Goal: Task Accomplishment & Management: Manage account settings

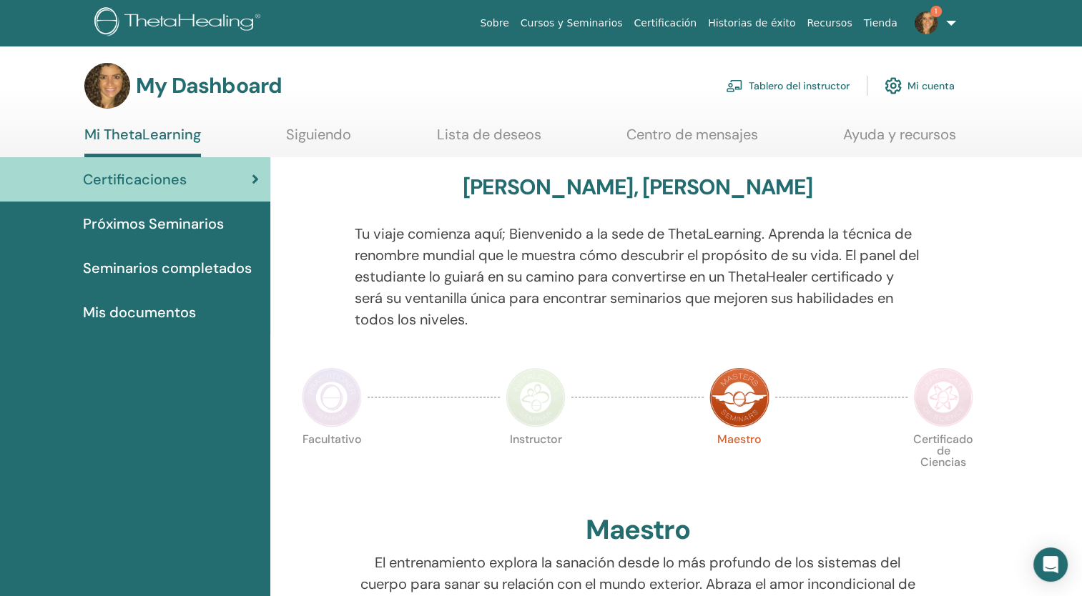
click at [134, 266] on span "Seminarios completados" at bounding box center [167, 267] width 169 height 21
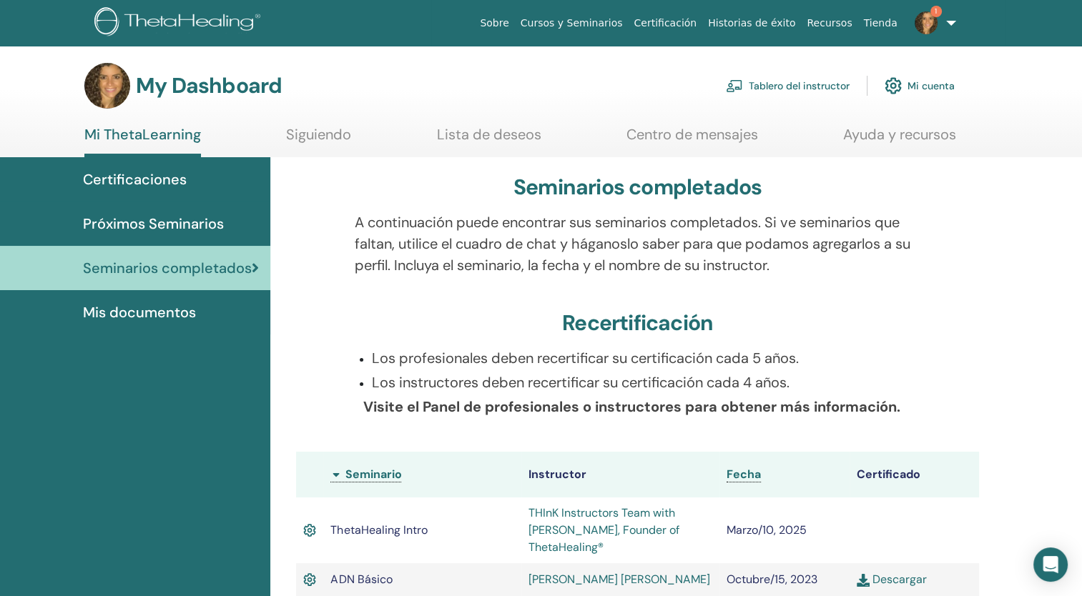
click at [925, 24] on img at bounding box center [925, 22] width 23 height 23
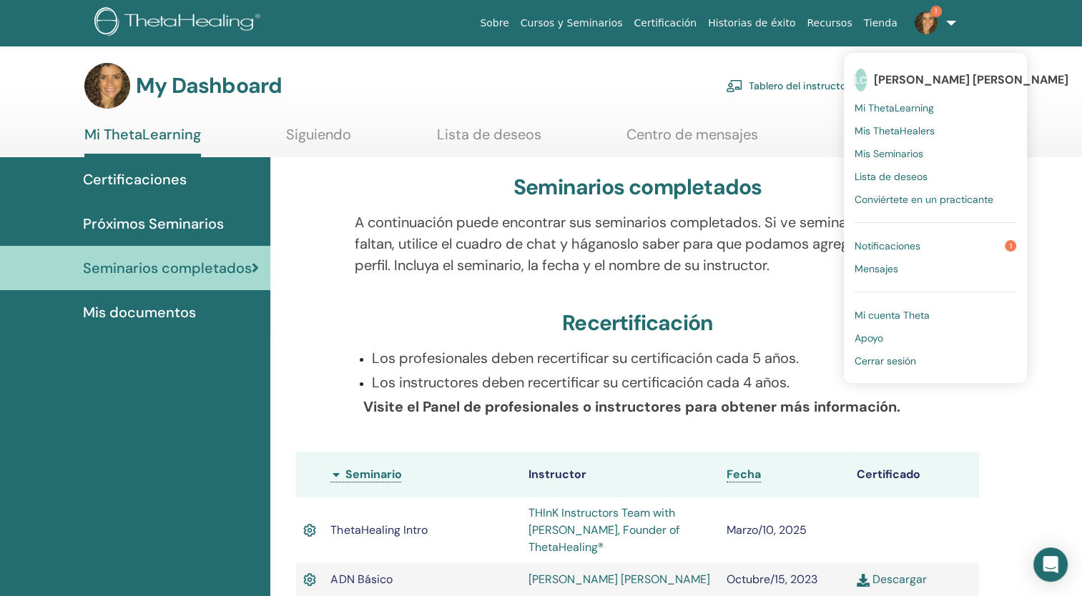
click at [866, 244] on span "Notificaciones" at bounding box center [887, 245] width 66 height 13
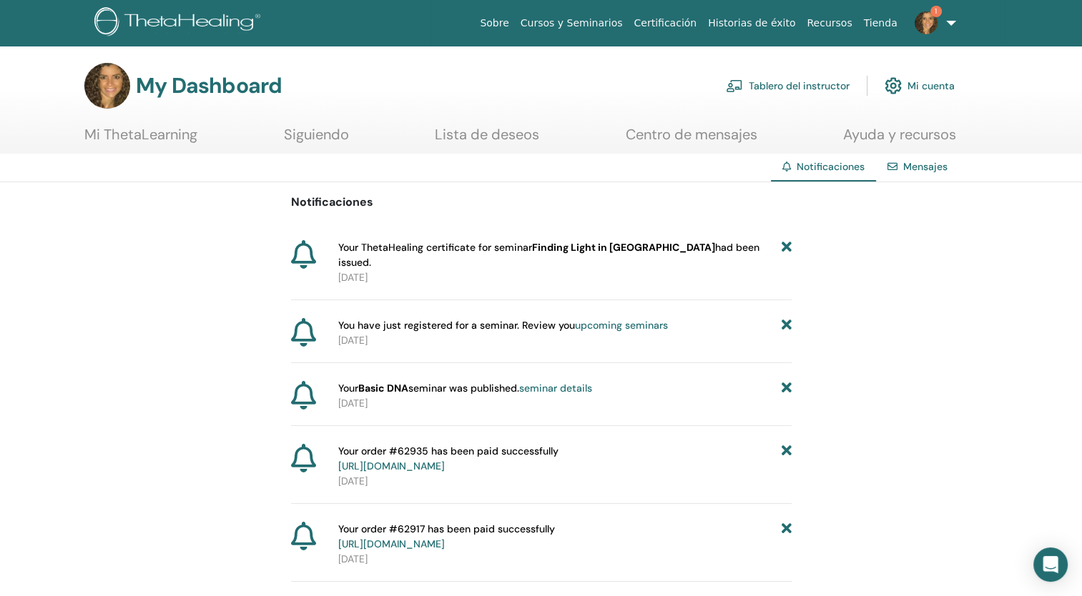
click at [819, 89] on link "Tablero del instructor" at bounding box center [788, 85] width 124 height 31
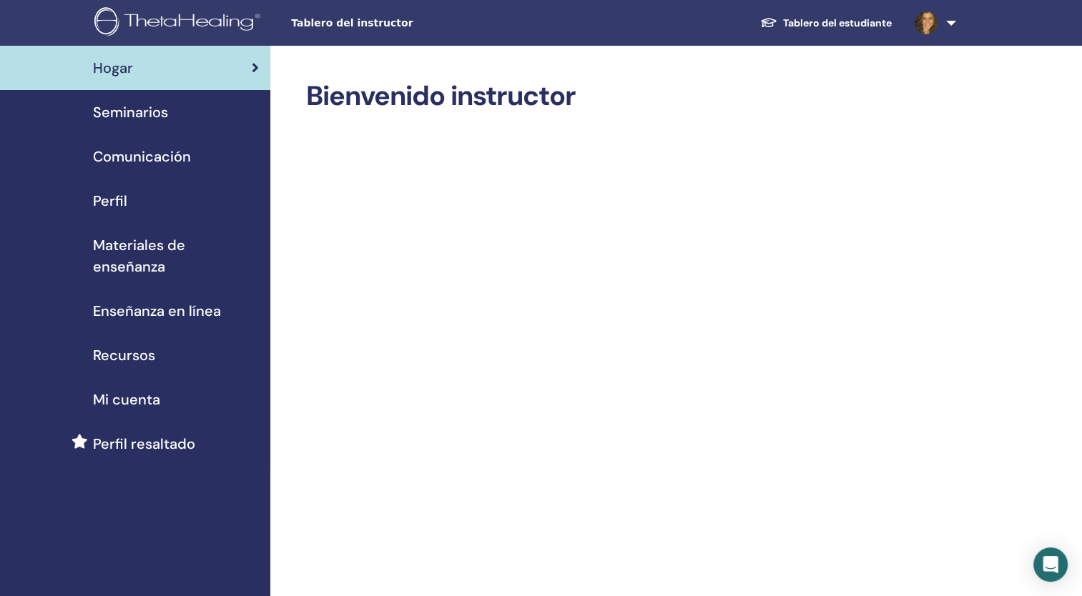
click at [148, 112] on span "Seminarios" at bounding box center [130, 112] width 75 height 21
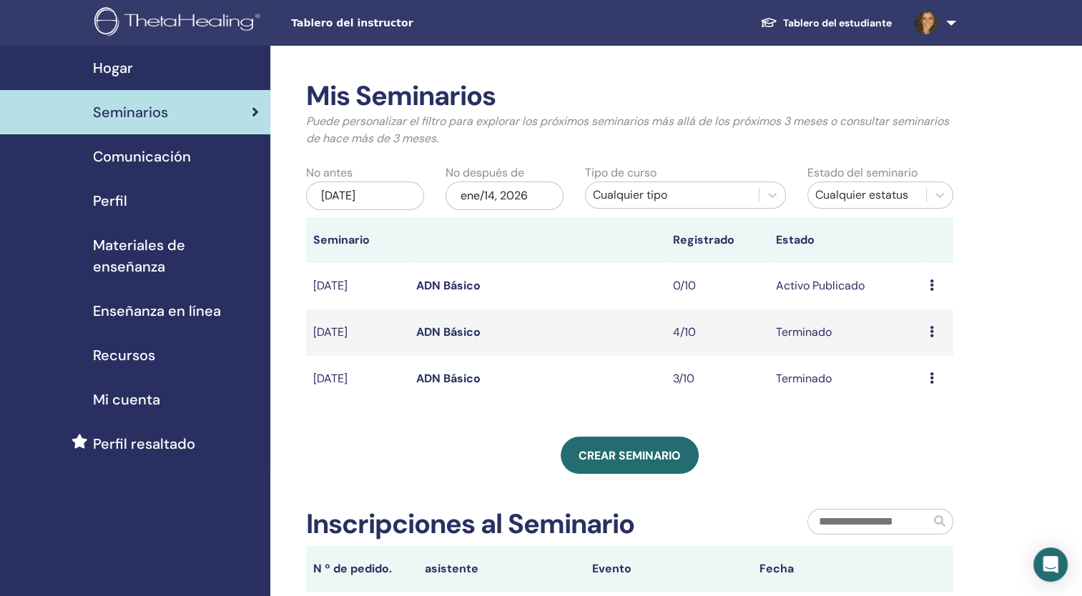
click at [435, 287] on link "ADN Básico" at bounding box center [448, 285] width 64 height 15
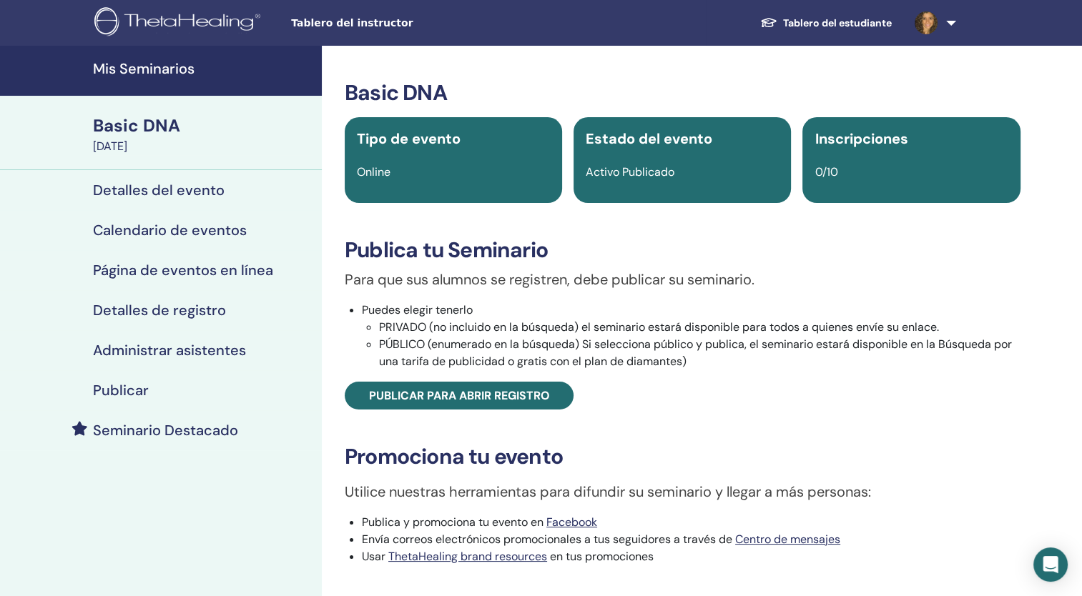
click at [142, 185] on h4 "Detalles del evento" at bounding box center [159, 190] width 132 height 17
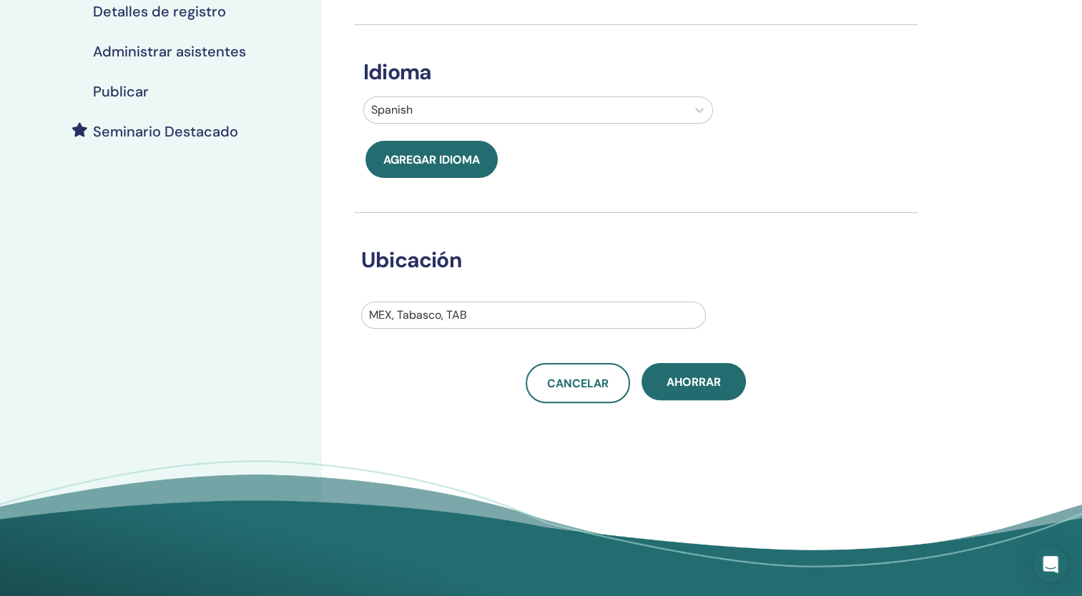
scroll to position [302, 0]
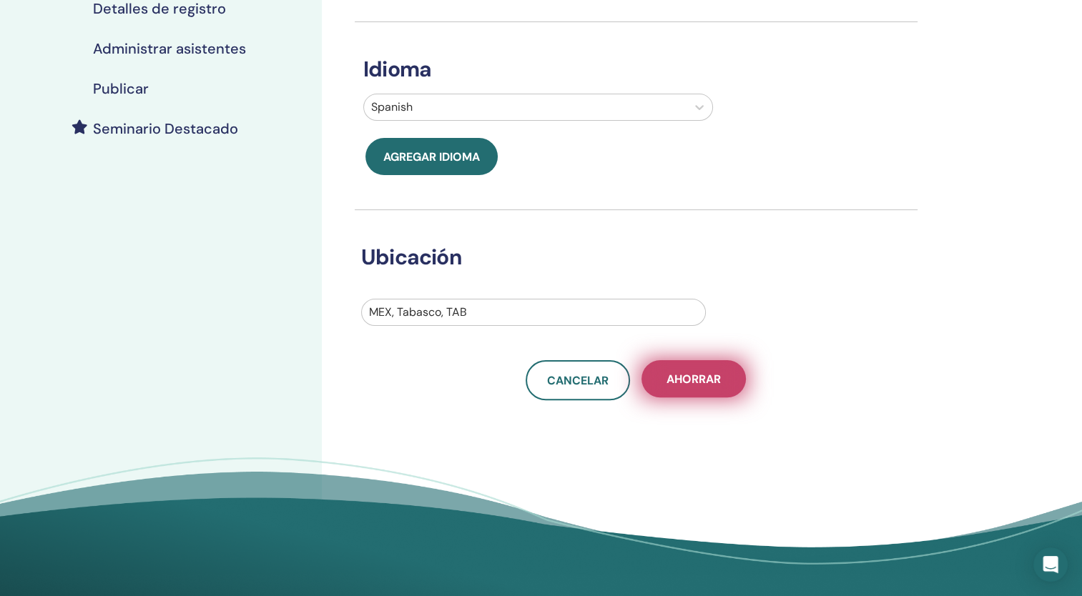
click at [701, 367] on button "Ahorrar" at bounding box center [693, 378] width 104 height 37
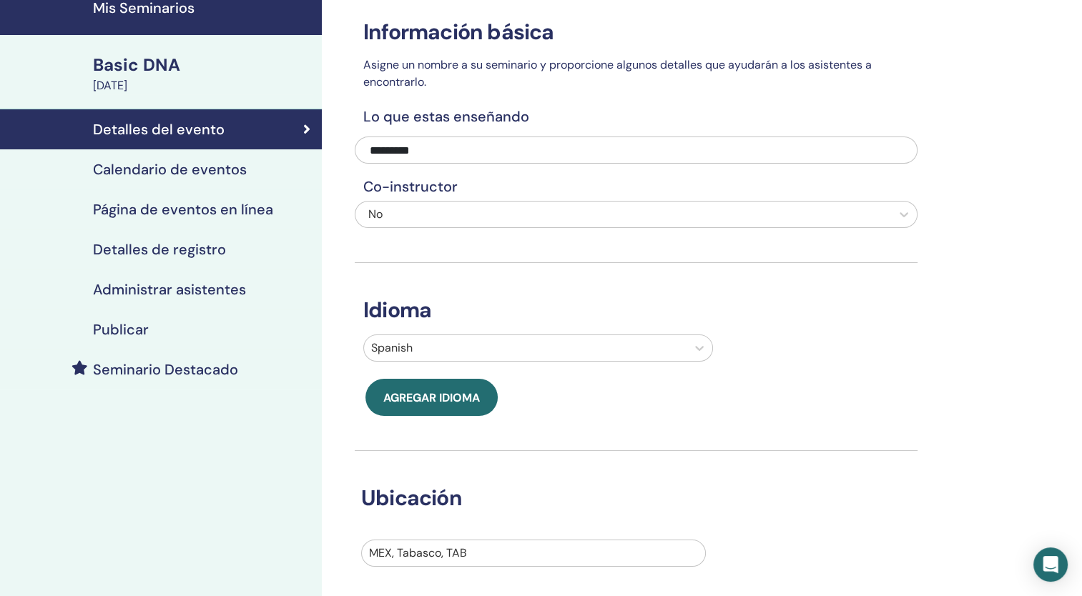
scroll to position [59, 0]
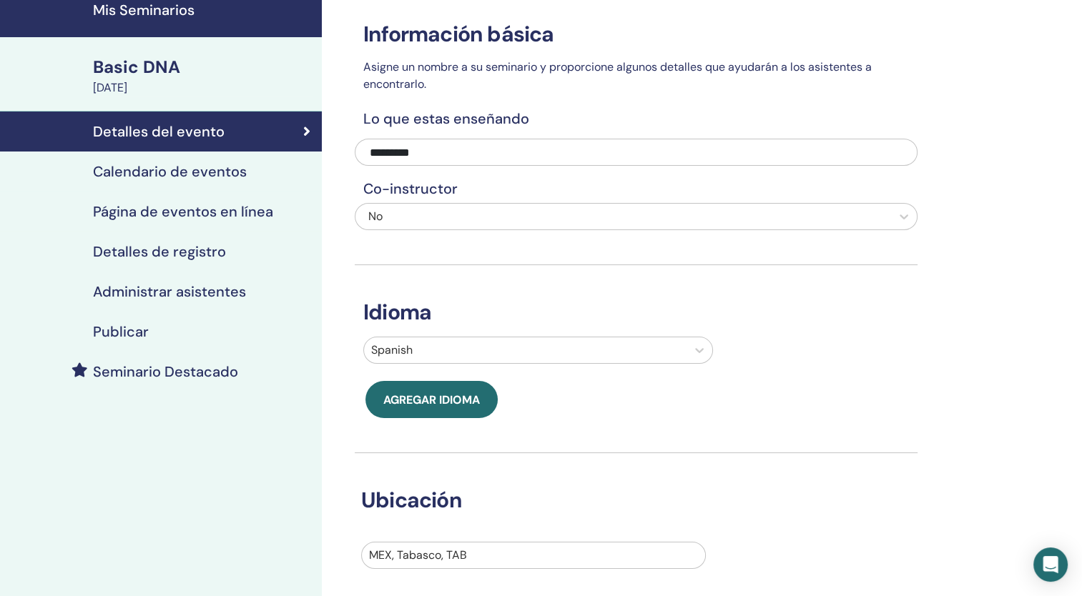
click at [149, 252] on h4 "Detalles de registro" at bounding box center [159, 251] width 133 height 17
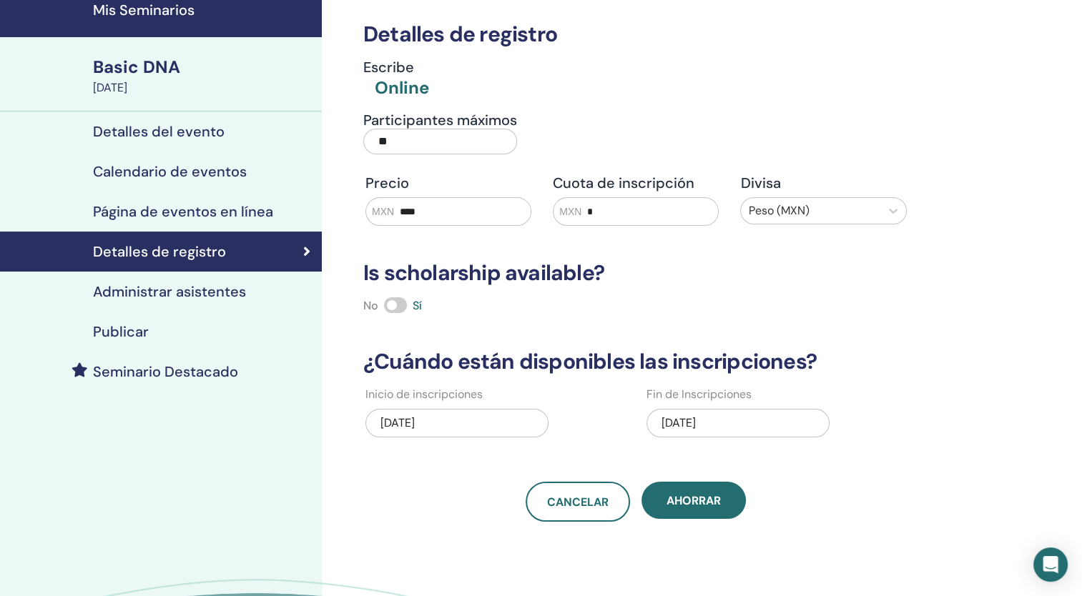
click at [688, 422] on div "10/14/2025" at bounding box center [737, 423] width 183 height 29
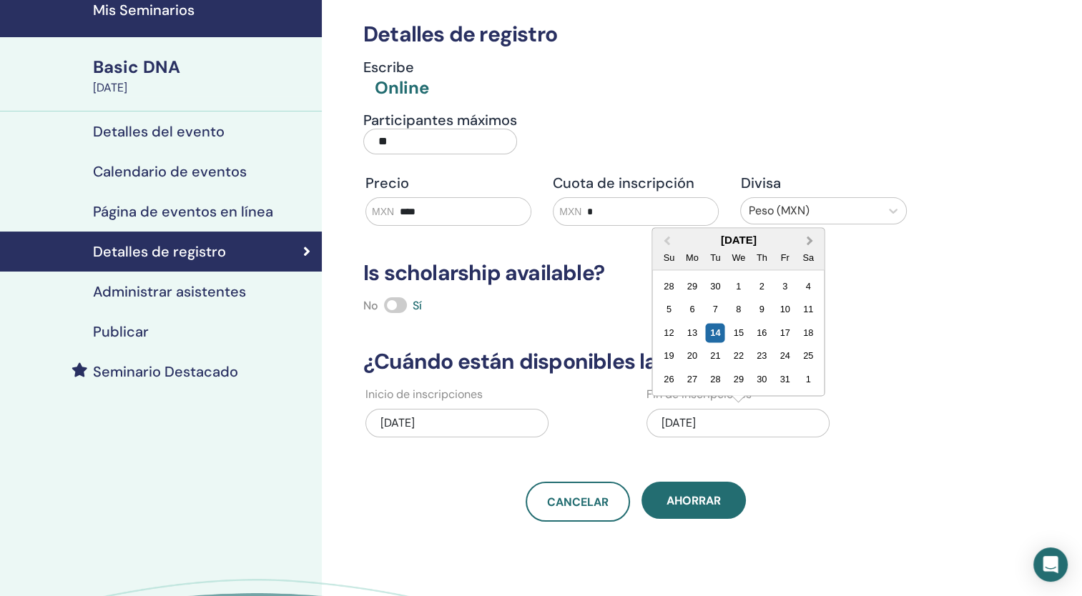
click at [810, 235] on button "Next Month" at bounding box center [811, 240] width 23 height 23
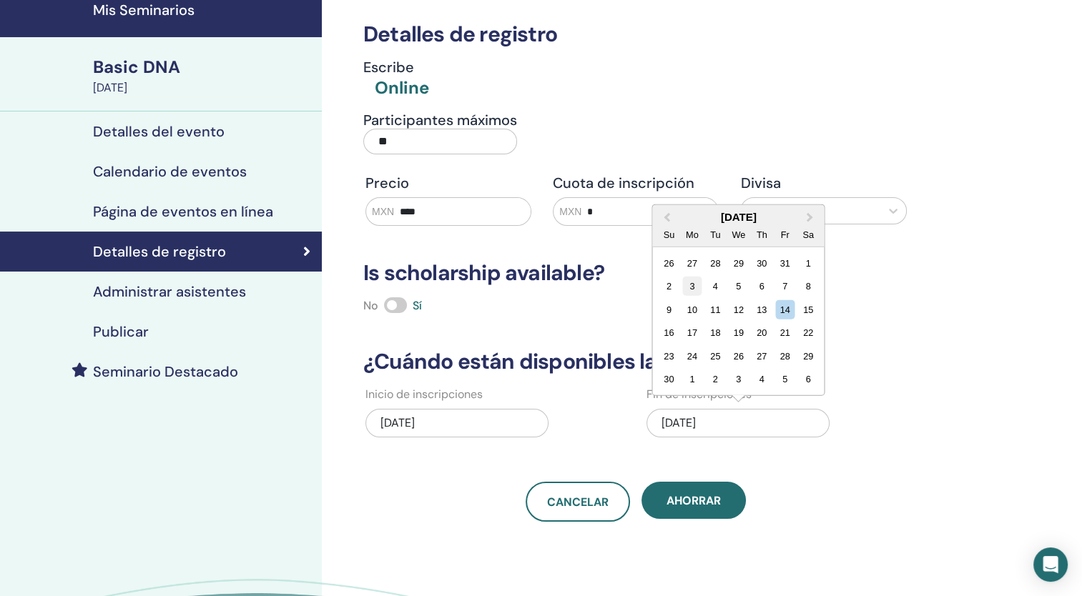
click at [692, 283] on div "3" at bounding box center [691, 286] width 19 height 19
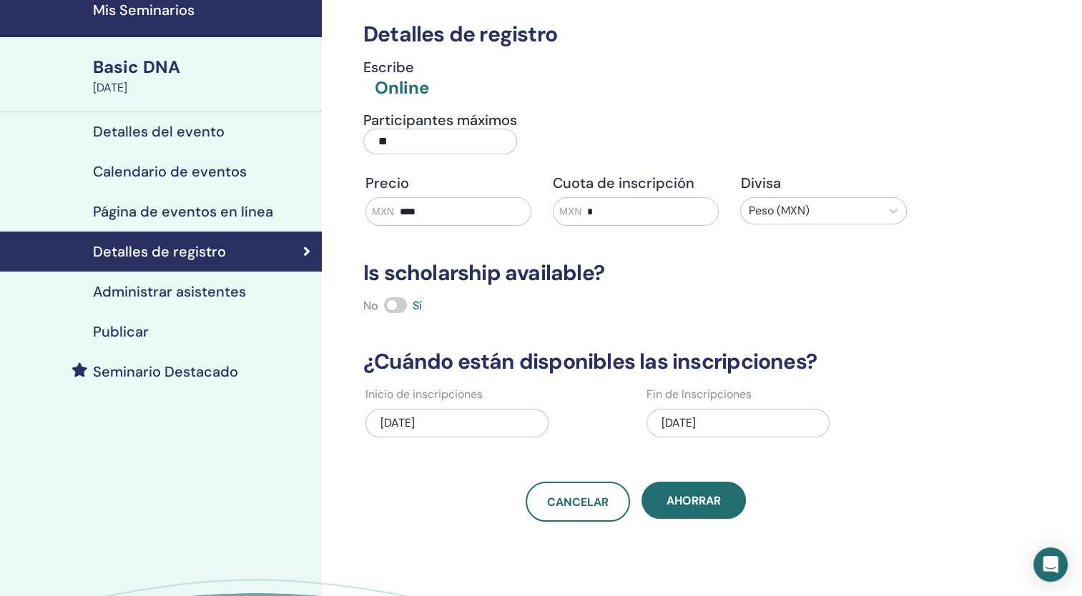
click at [400, 415] on div "09/29/2025" at bounding box center [456, 423] width 183 height 29
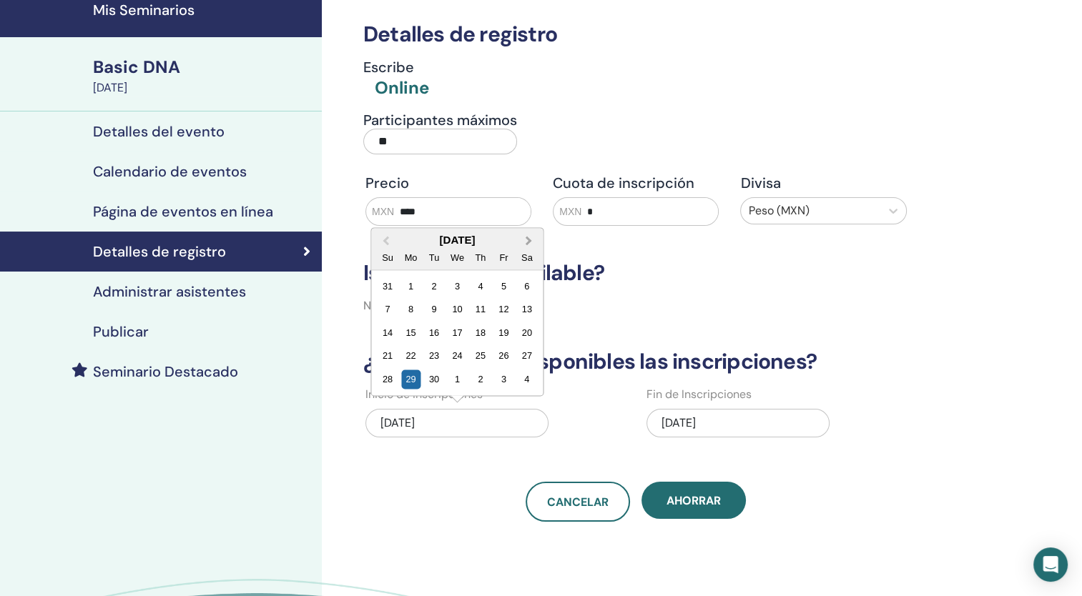
click at [528, 239] on span "Next Month" at bounding box center [528, 240] width 0 height 15
click at [429, 333] on div "14" at bounding box center [433, 332] width 19 height 19
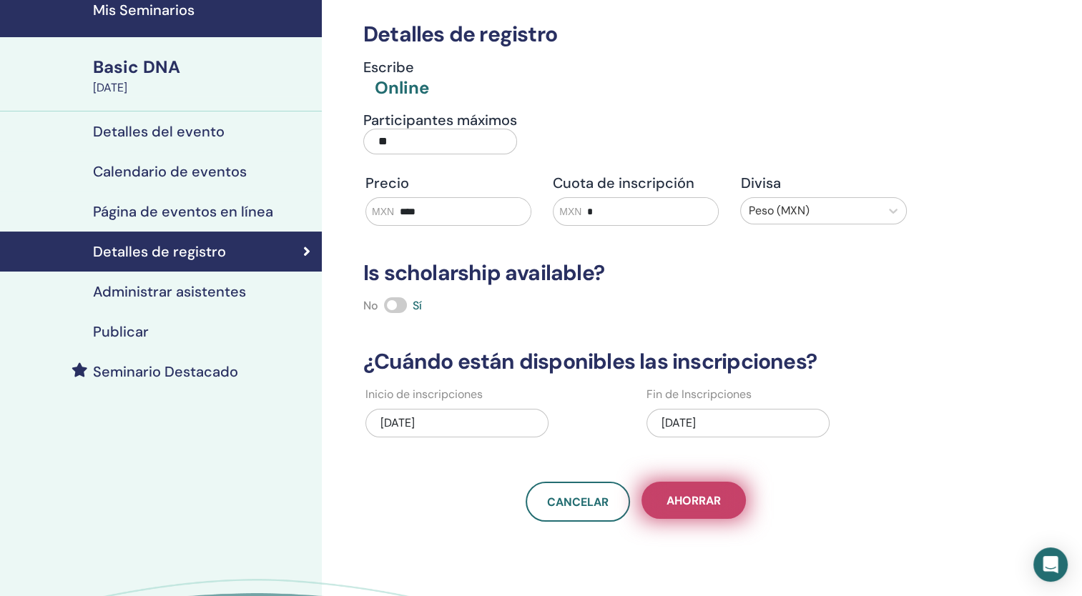
click at [706, 499] on span "Ahorrar" at bounding box center [693, 500] width 54 height 15
click at [693, 499] on span "Ahorrar" at bounding box center [693, 500] width 54 height 15
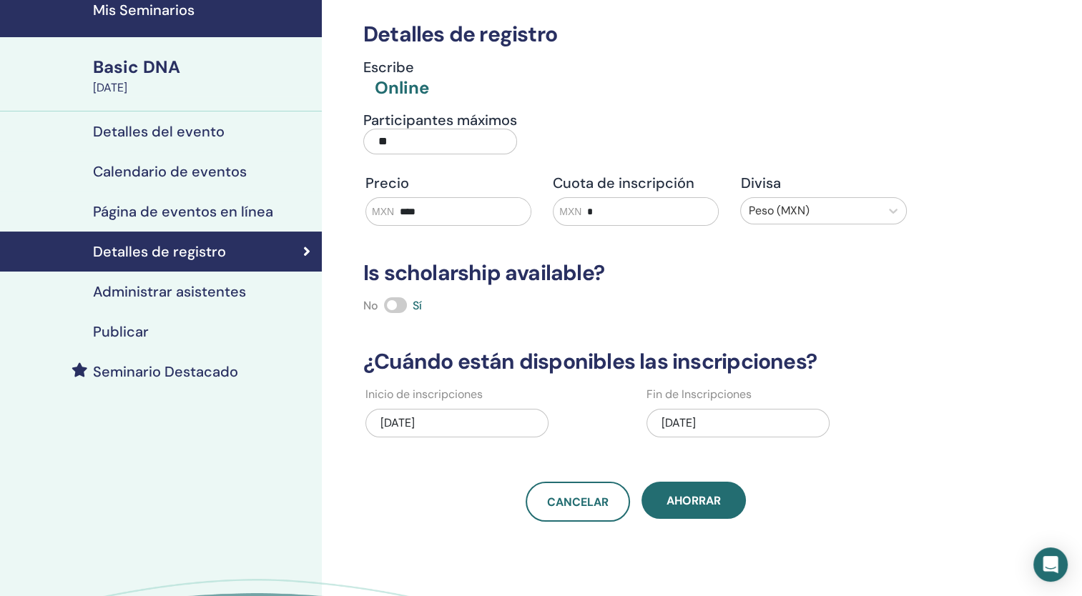
click at [213, 164] on h4 "Calendario de eventos" at bounding box center [170, 171] width 154 height 17
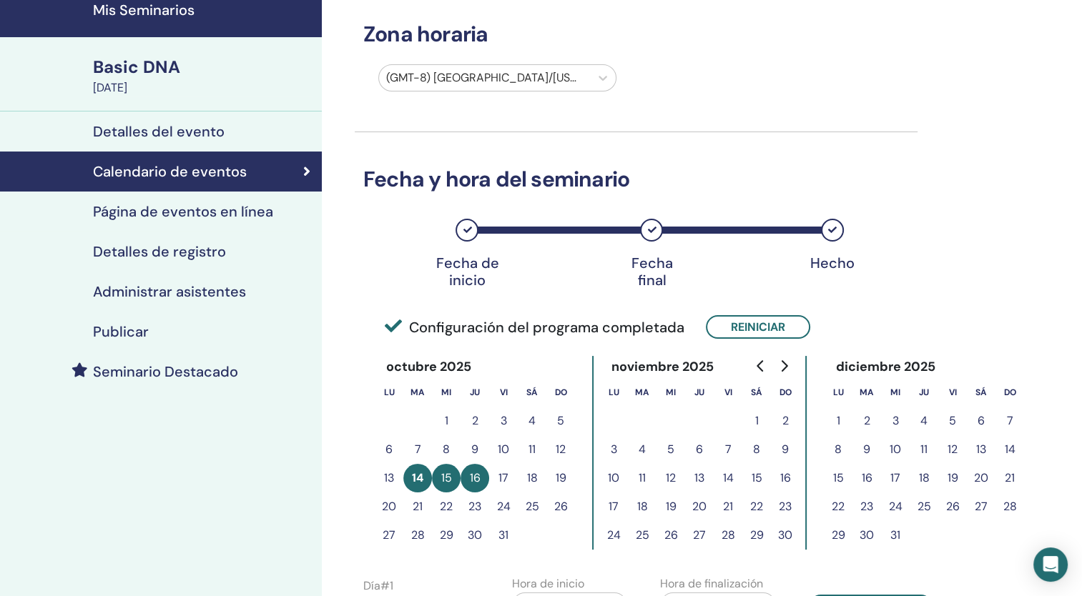
click at [611, 445] on button "3" at bounding box center [613, 449] width 29 height 29
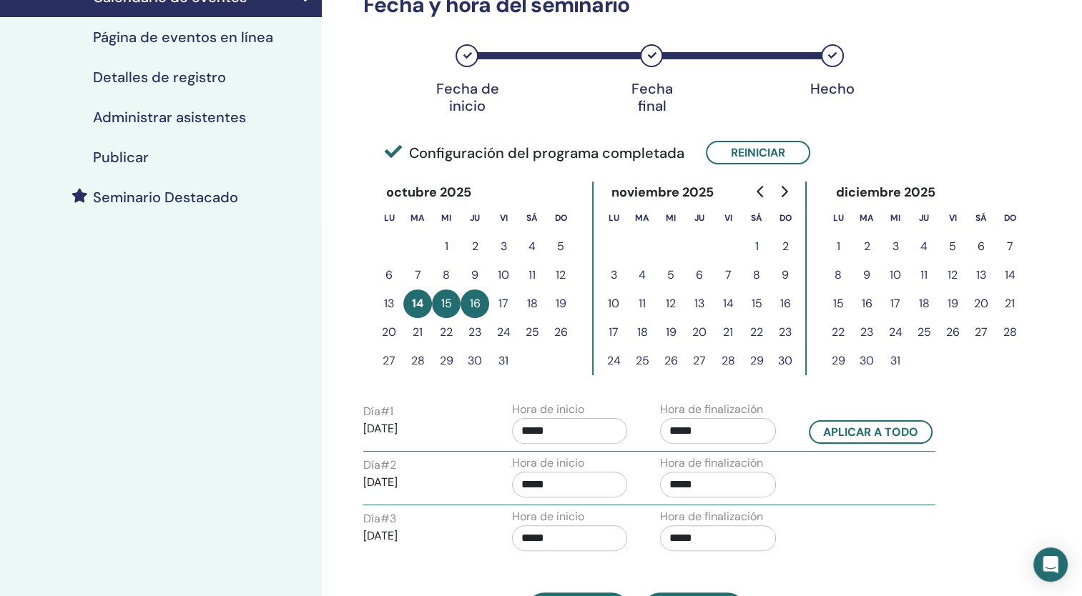
scroll to position [236, 0]
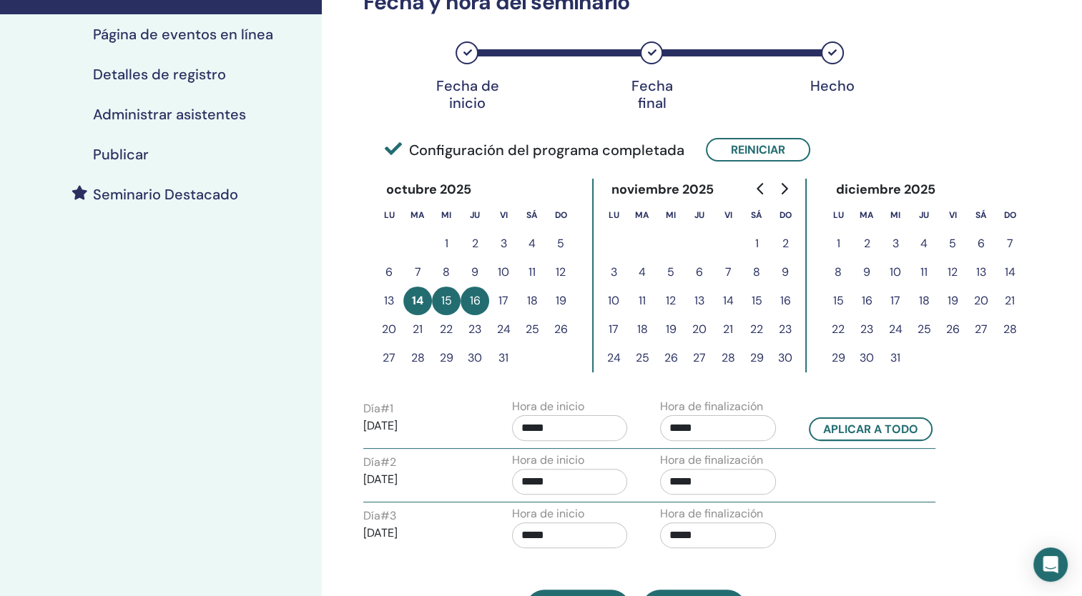
click at [409, 300] on button "14" at bounding box center [417, 301] width 29 height 29
drag, startPoint x: 422, startPoint y: 300, endPoint x: 681, endPoint y: 250, distance: 263.4
click at [681, 250] on div "octubre 2025 lu ma mi ju vi sá do 1 2 3 4 5 6 7 8 9 10 11 12 13 14 15 16 17 18 …" at bounding box center [636, 276] width 523 height 194
click at [735, 147] on button "Reiniciar" at bounding box center [758, 150] width 104 height 24
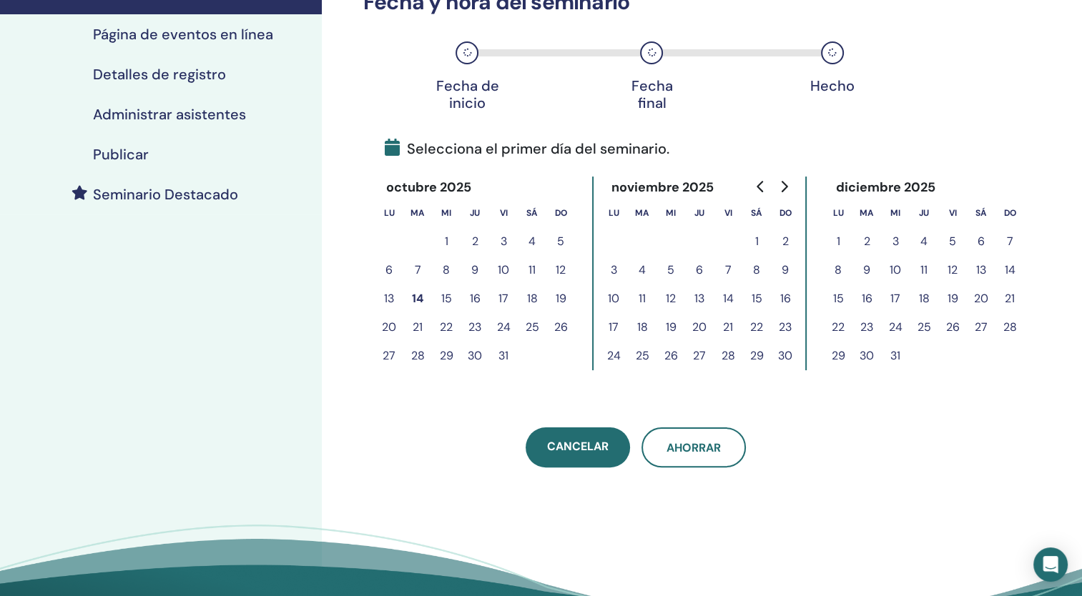
click at [608, 269] on button "3" at bounding box center [613, 270] width 29 height 29
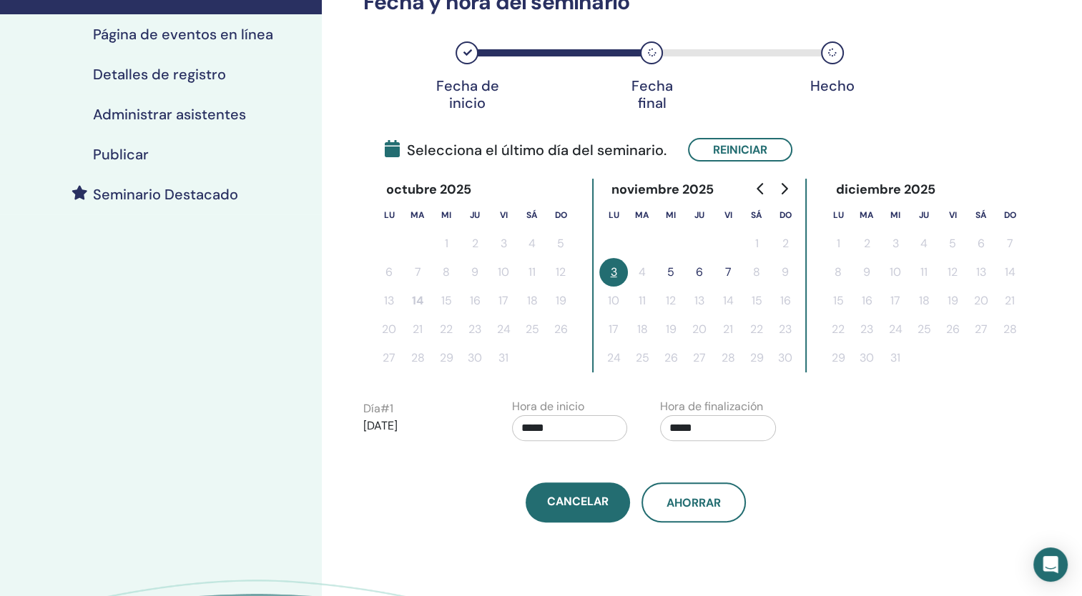
click at [669, 272] on button "5" at bounding box center [670, 272] width 29 height 29
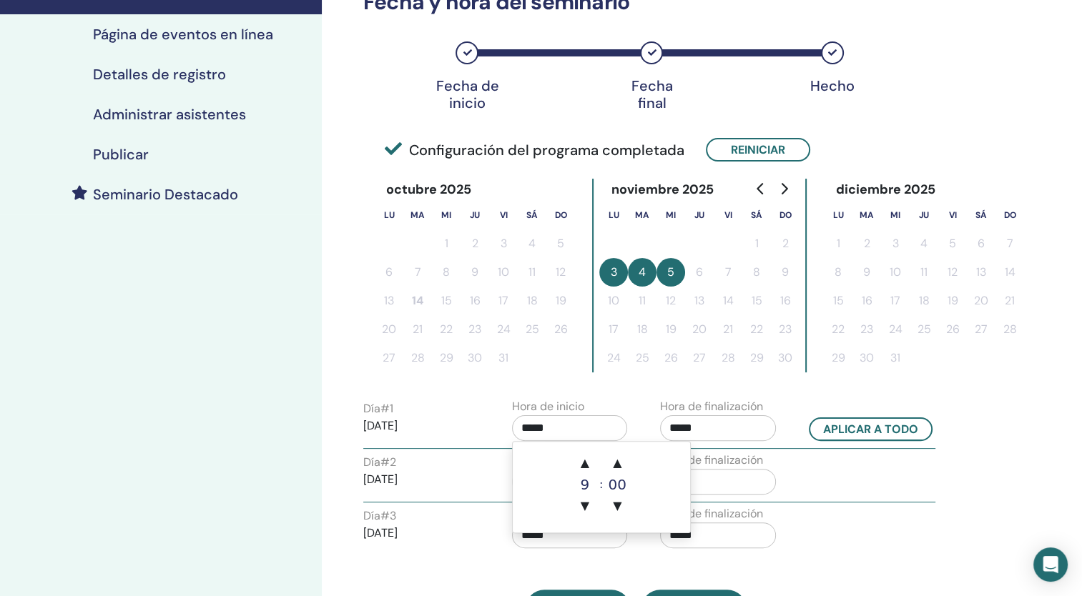
click at [535, 428] on input "*****" at bounding box center [570, 428] width 116 height 26
click at [588, 505] on span "▼" at bounding box center [584, 506] width 29 height 29
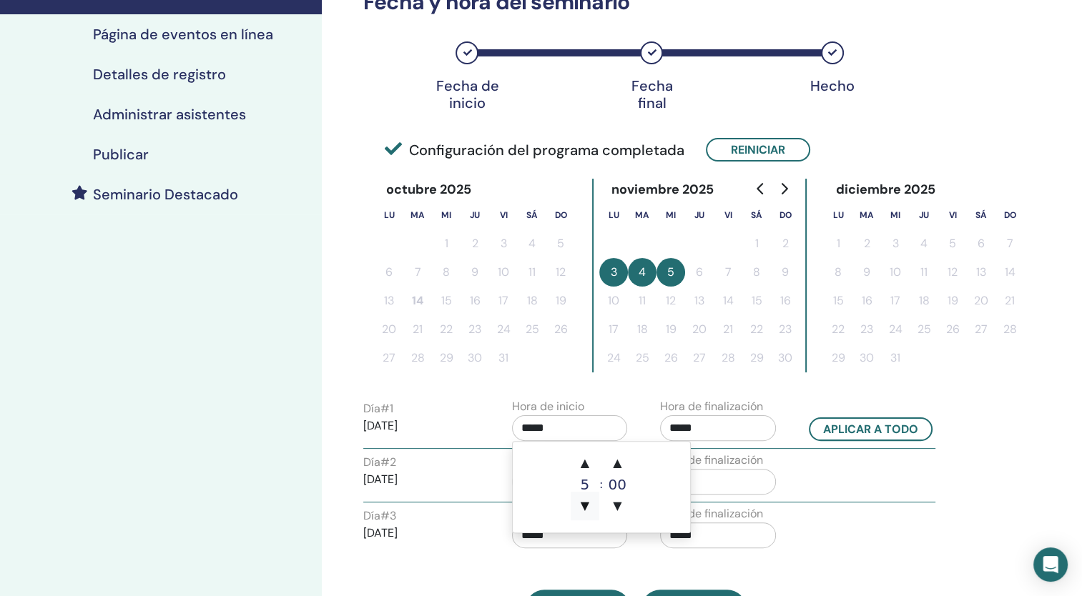
click at [588, 505] on span "▼" at bounding box center [584, 506] width 29 height 29
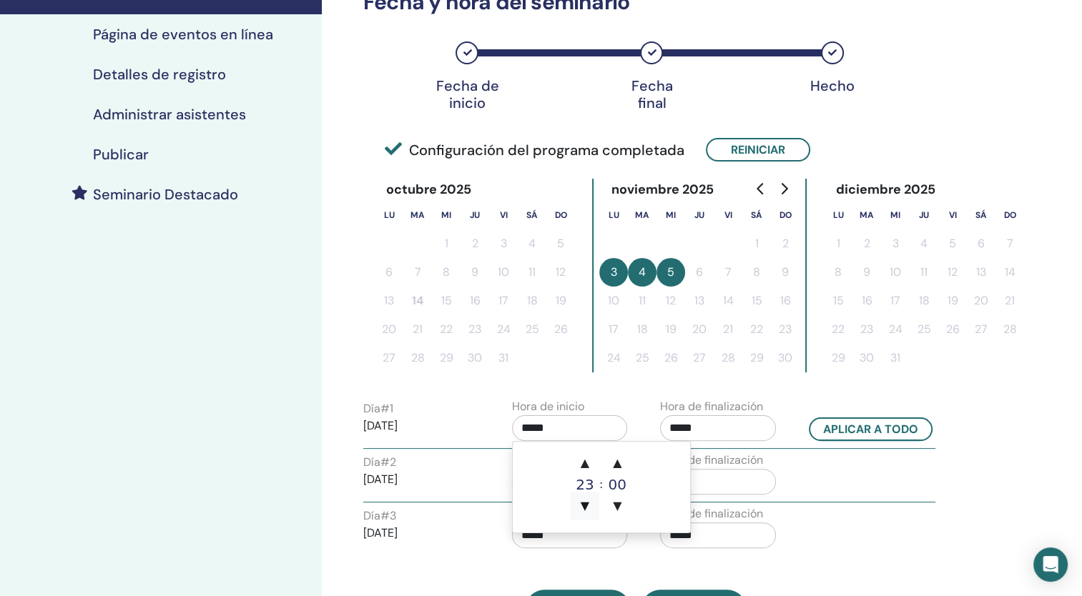
click at [588, 505] on span "▼" at bounding box center [584, 506] width 29 height 29
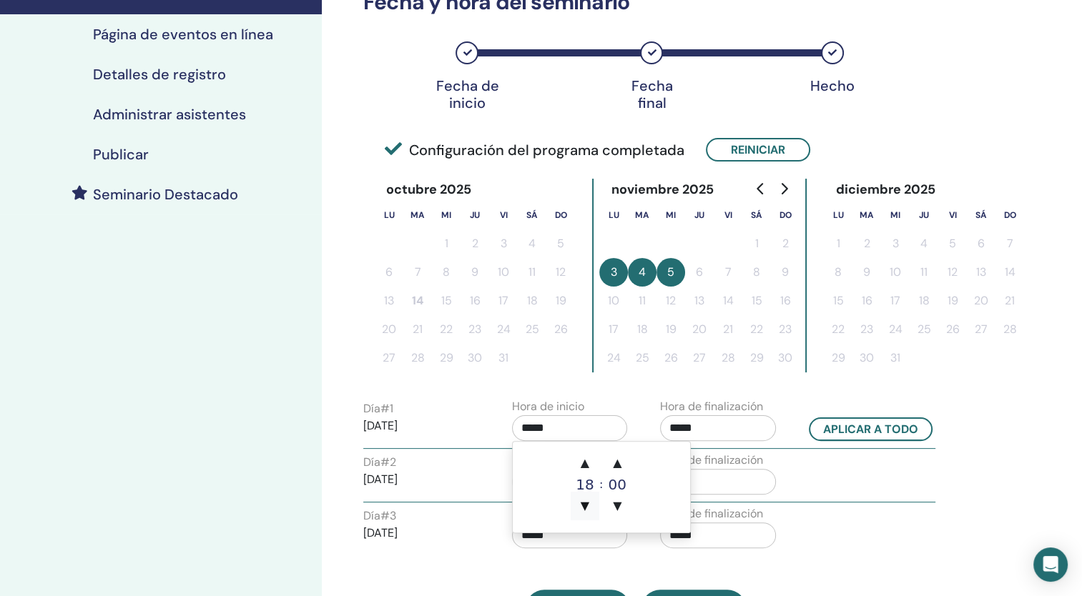
click at [588, 505] on span "▼" at bounding box center [584, 506] width 29 height 29
click at [588, 465] on span "▲" at bounding box center [584, 463] width 29 height 29
click at [652, 470] on td "▲ 17 ▼ : ▲ 00 ▼" at bounding box center [601, 487] width 177 height 91
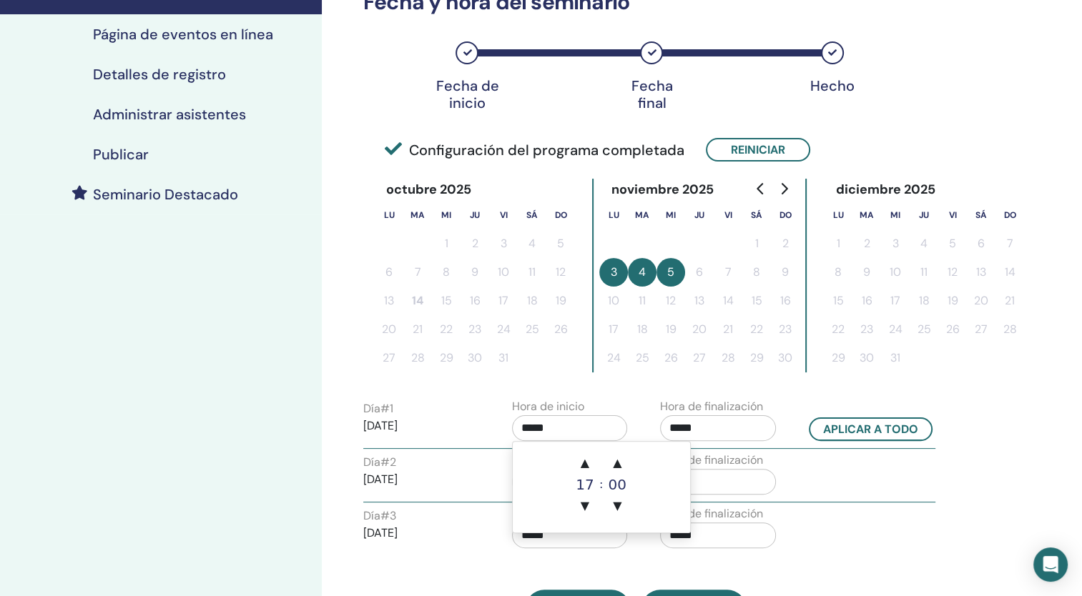
click at [580, 426] on input "*****" at bounding box center [570, 428] width 116 height 26
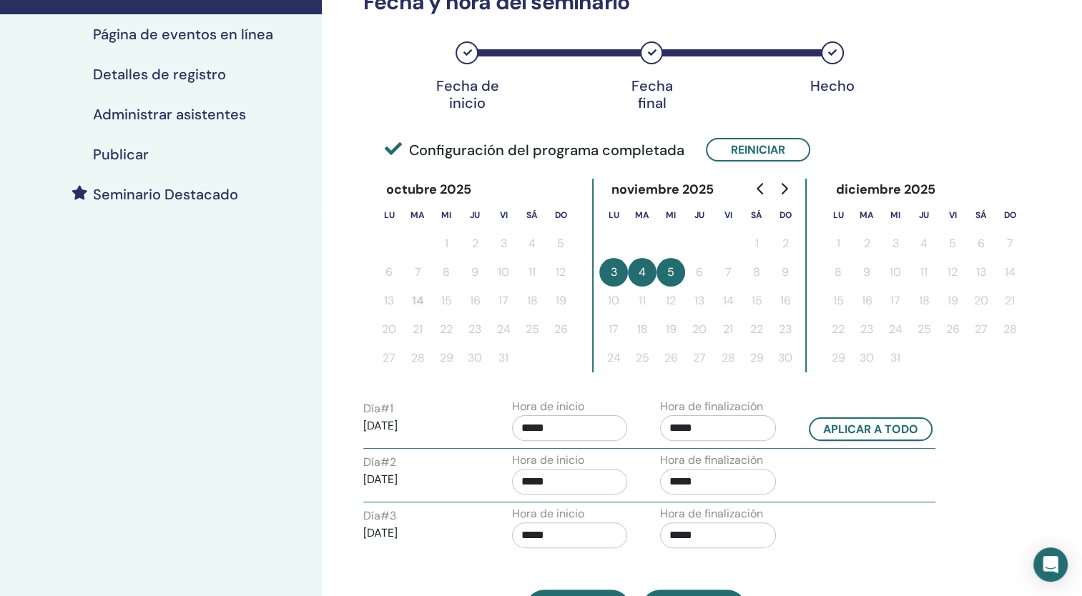
click at [532, 428] on input "*****" at bounding box center [570, 428] width 116 height 26
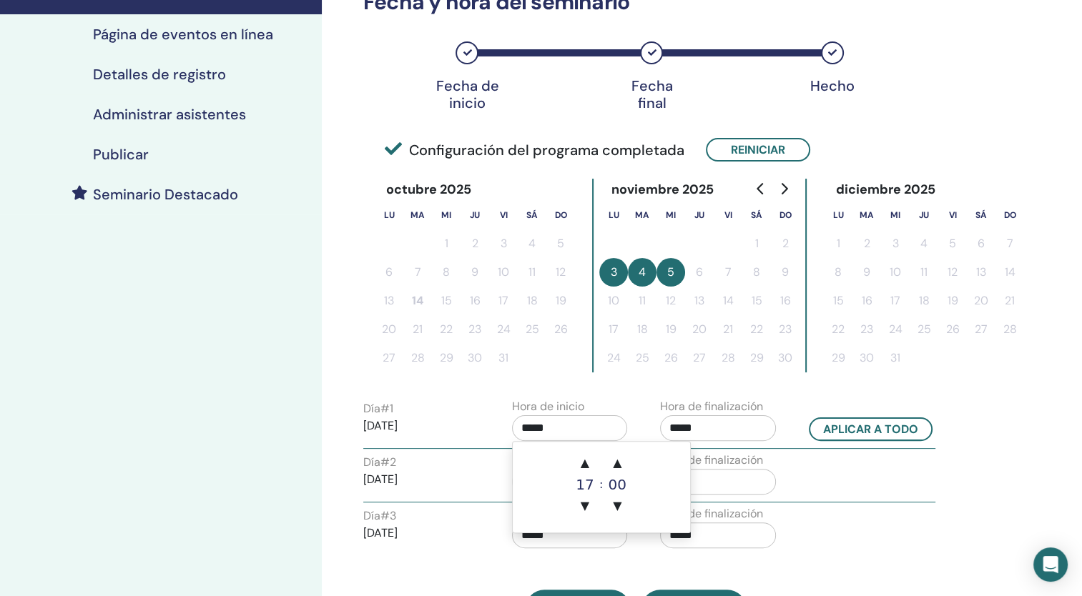
type input "*****"
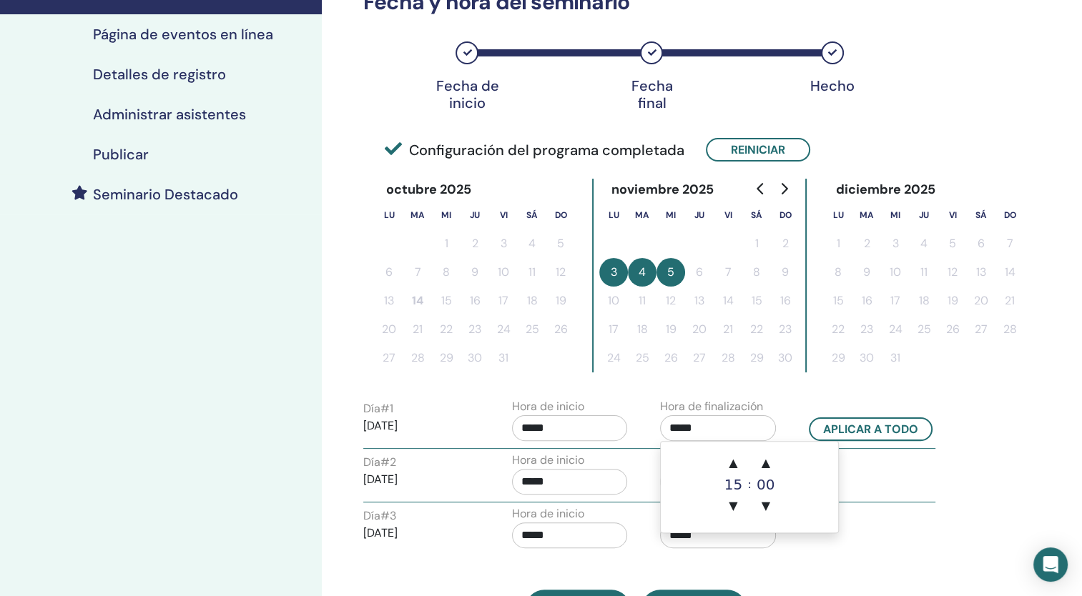
click at [766, 430] on input "*****" at bounding box center [718, 428] width 116 height 26
click at [732, 504] on span "▼" at bounding box center [732, 506] width 29 height 29
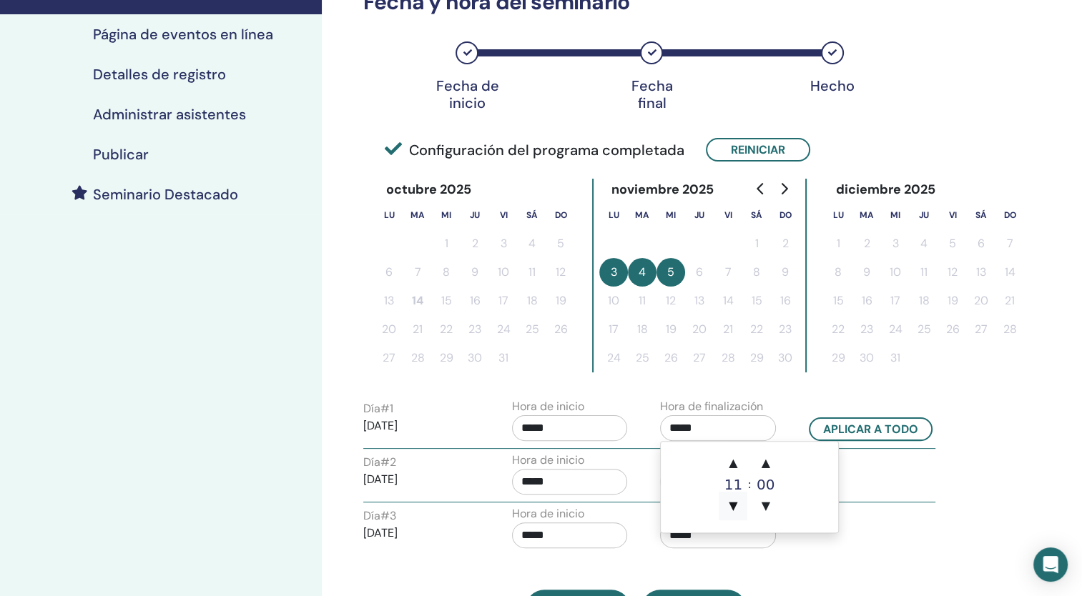
click at [732, 504] on span "▼" at bounding box center [732, 506] width 29 height 29
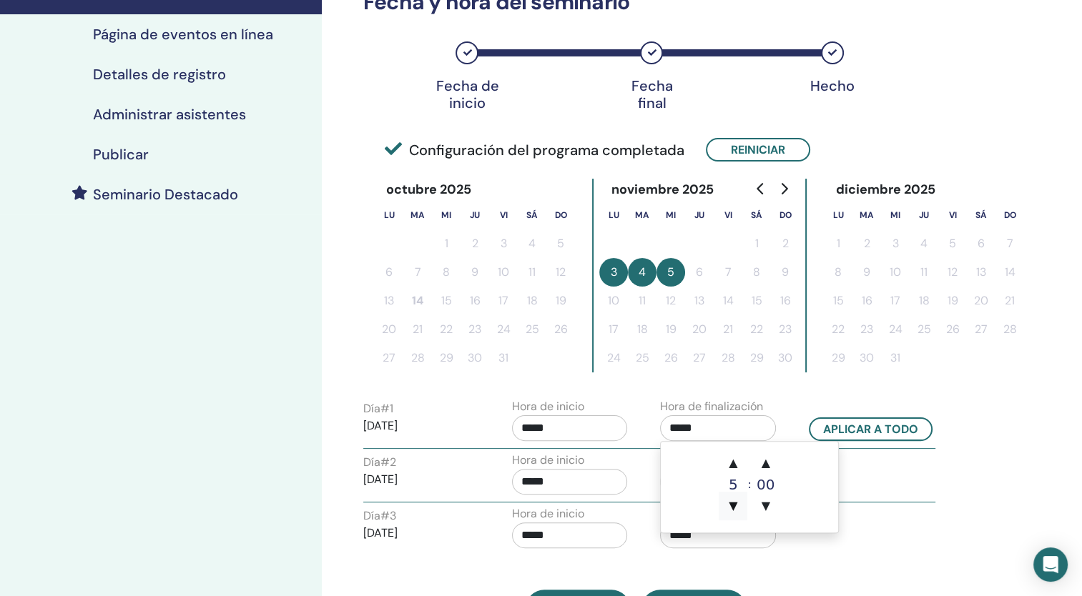
click at [732, 504] on span "▼" at bounding box center [732, 506] width 29 height 29
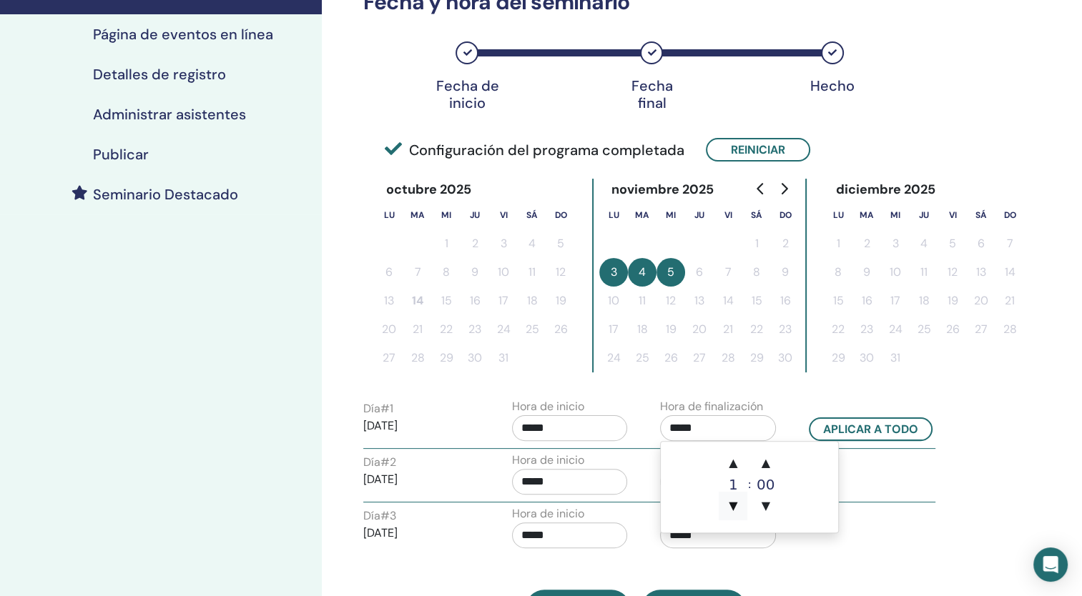
click at [732, 504] on span "▼" at bounding box center [732, 506] width 29 height 29
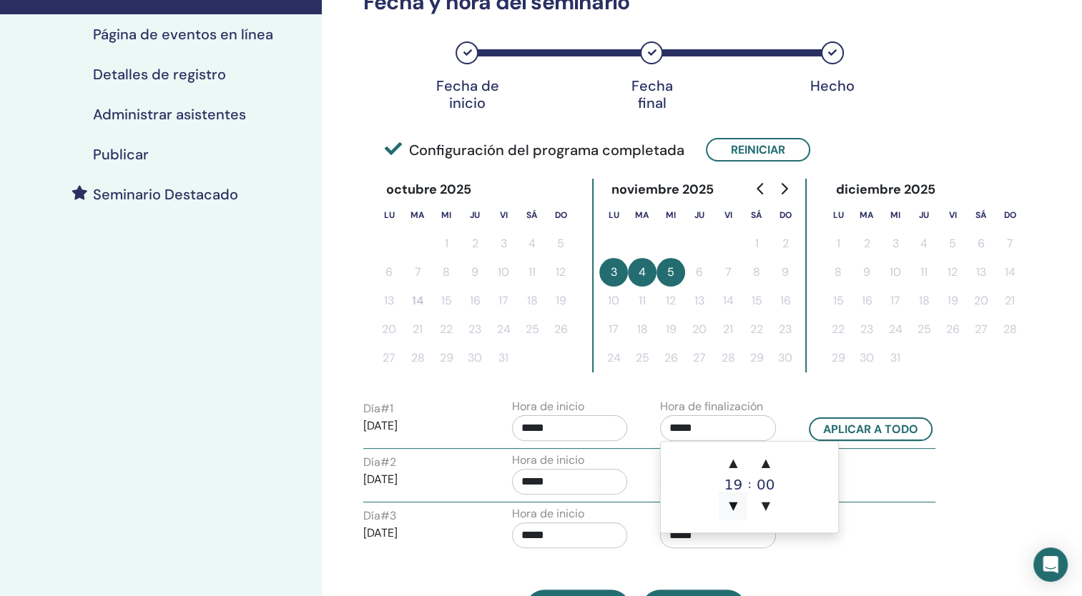
click at [732, 504] on span "▼" at bounding box center [732, 506] width 29 height 29
click at [732, 464] on span "▲" at bounding box center [732, 463] width 29 height 29
click at [764, 505] on span "▼" at bounding box center [765, 506] width 29 height 29
click at [766, 467] on span "▲" at bounding box center [765, 463] width 29 height 29
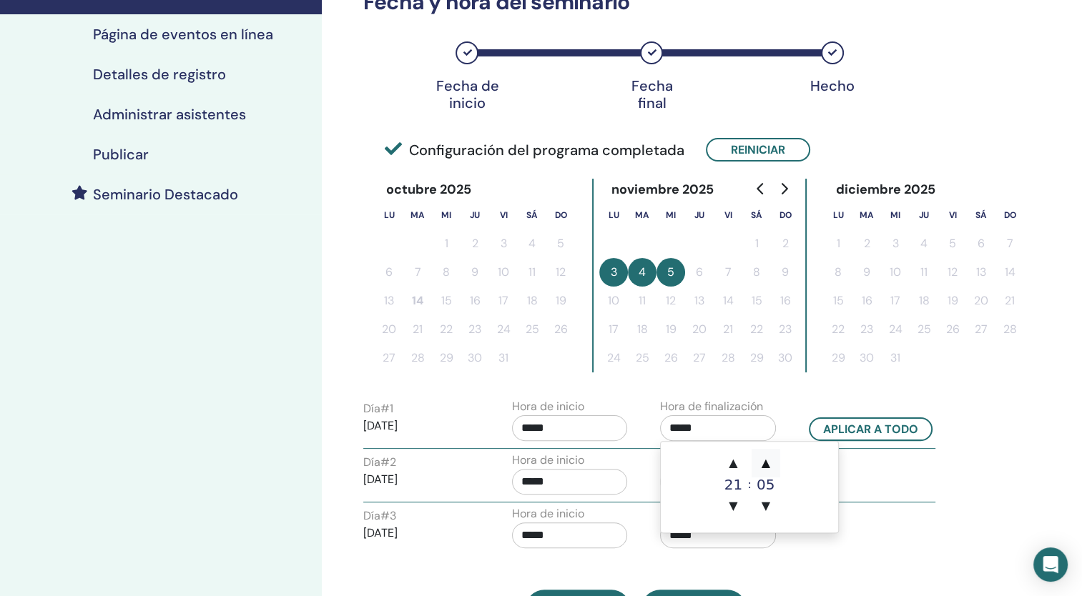
click at [766, 467] on span "▲" at bounding box center [765, 463] width 29 height 29
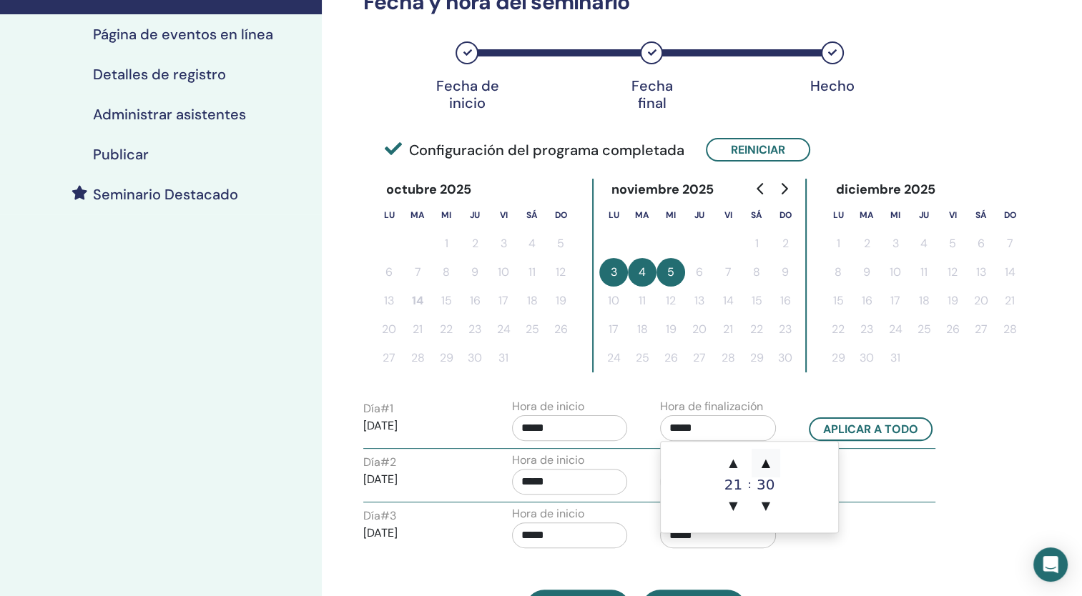
click at [766, 467] on span "▲" at bounding box center [765, 463] width 29 height 29
type input "*****"
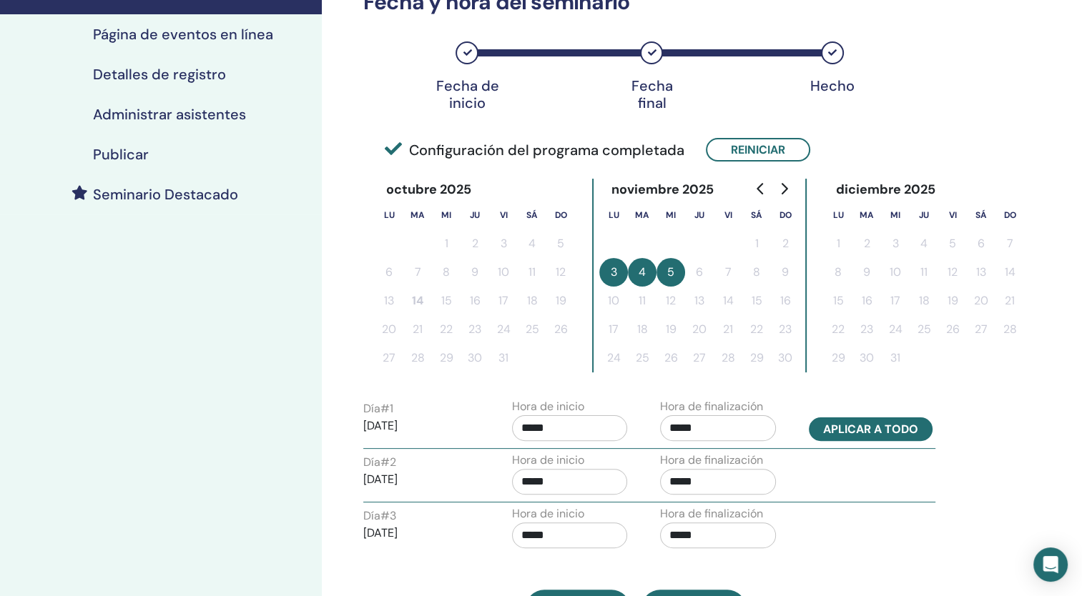
click at [836, 425] on button "Aplicar a todo" at bounding box center [871, 429] width 124 height 24
type input "*****"
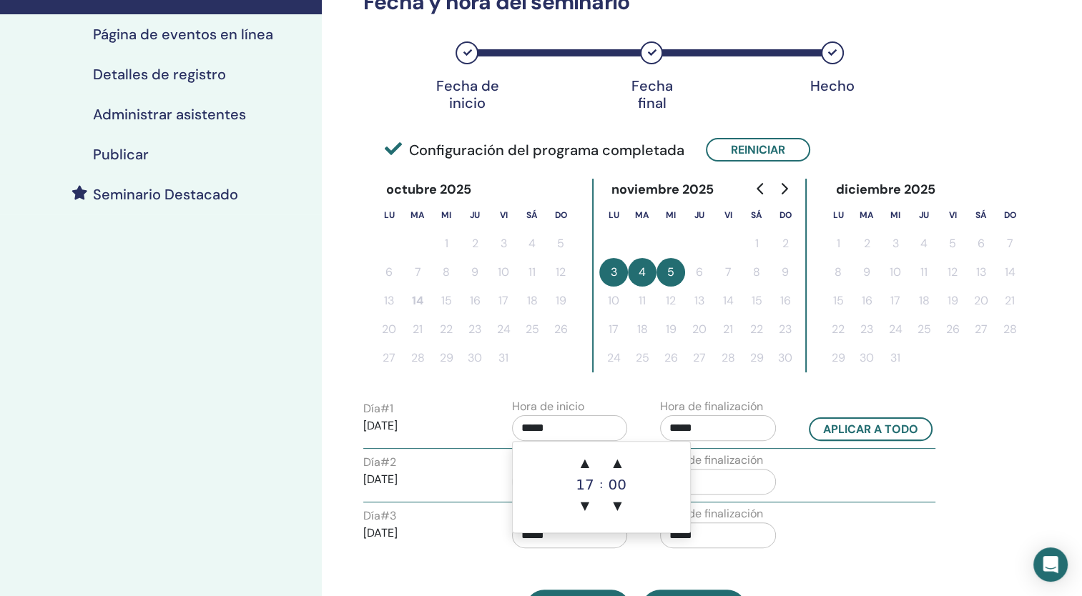
click at [535, 428] on input "*****" at bounding box center [570, 428] width 116 height 26
click at [583, 464] on span "▲" at bounding box center [584, 463] width 29 height 29
click at [584, 501] on span "▼" at bounding box center [584, 506] width 29 height 29
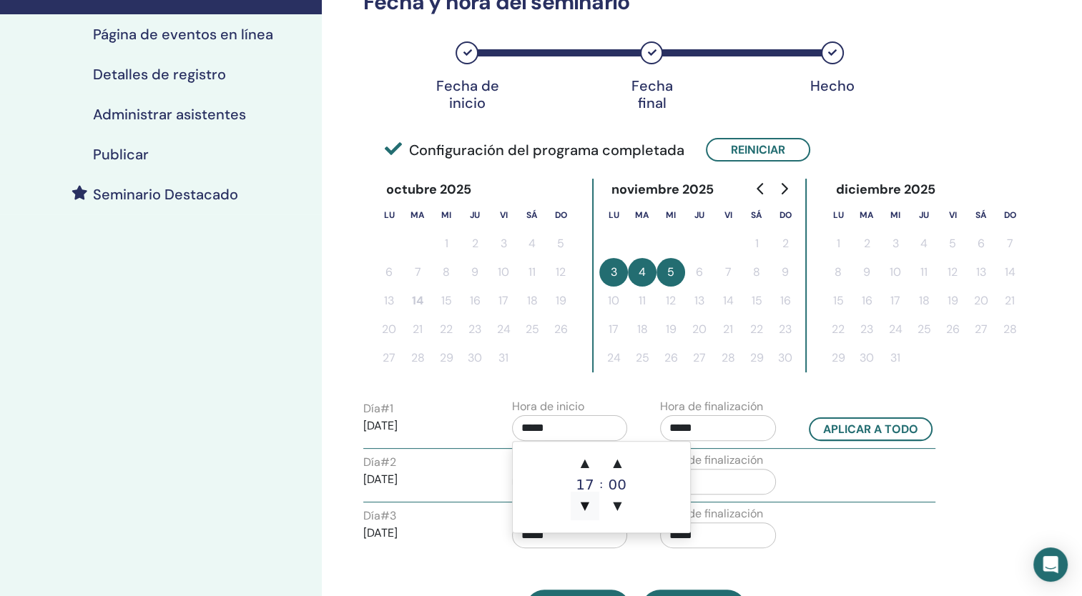
type input "*****"
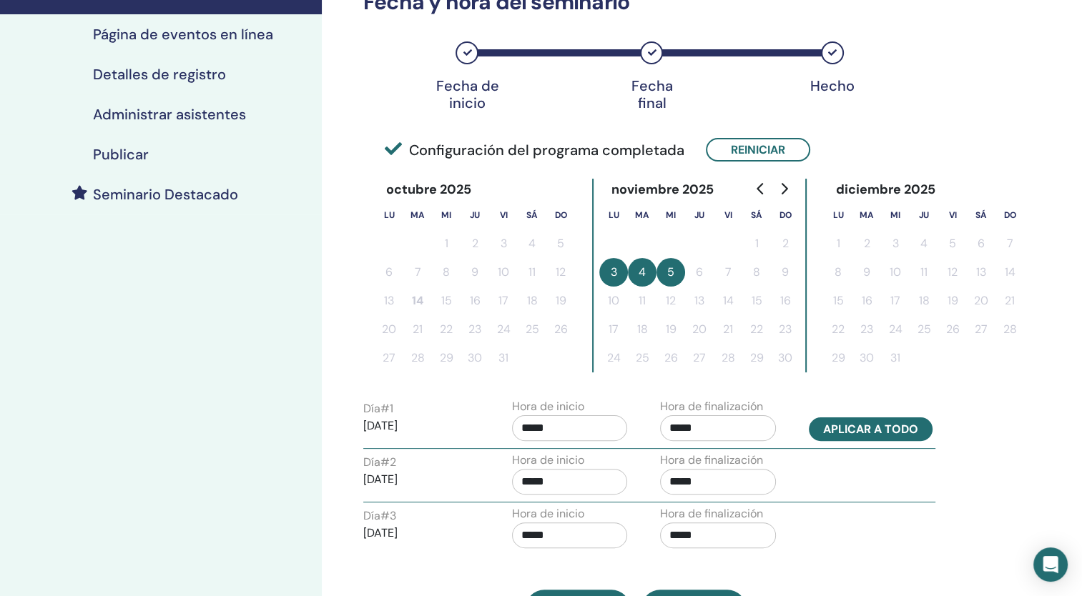
click at [842, 431] on button "Aplicar a todo" at bounding box center [871, 429] width 124 height 24
type input "*****"
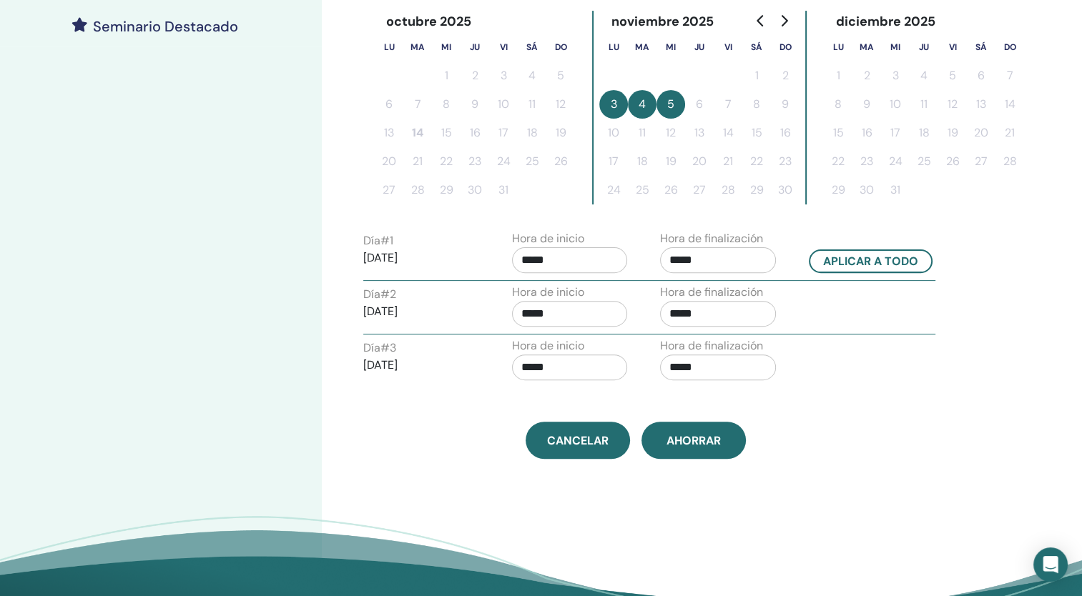
scroll to position [437, 0]
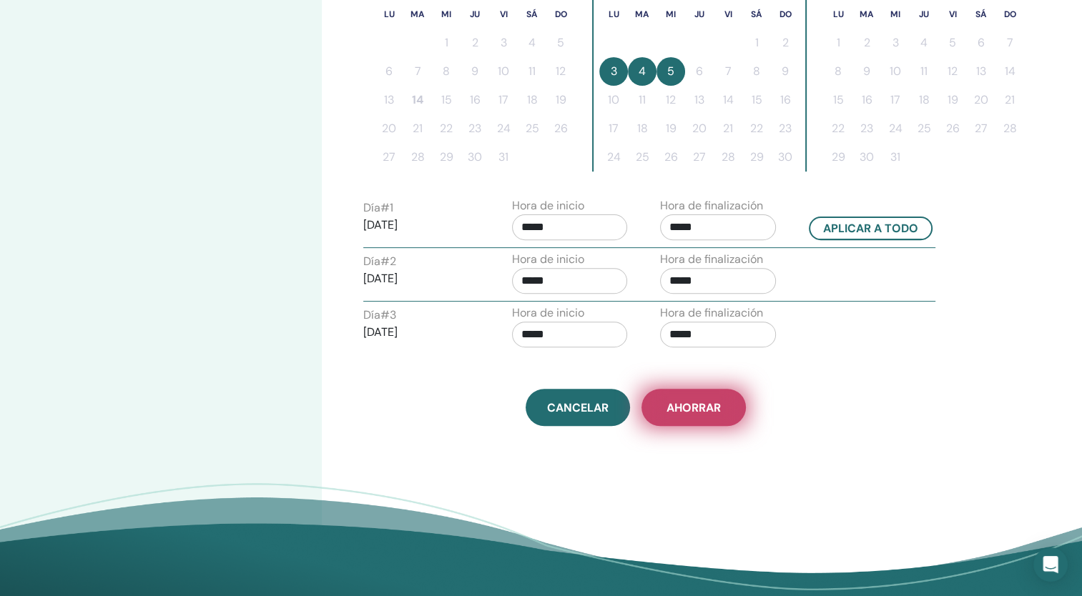
click at [712, 415] on button "Ahorrar" at bounding box center [693, 407] width 104 height 37
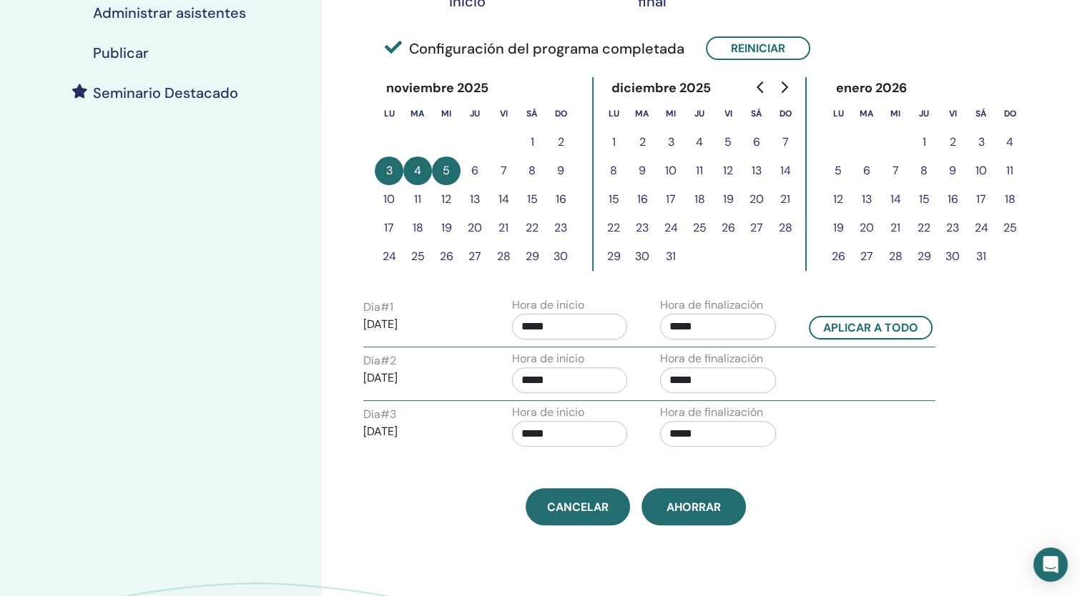
scroll to position [340, 0]
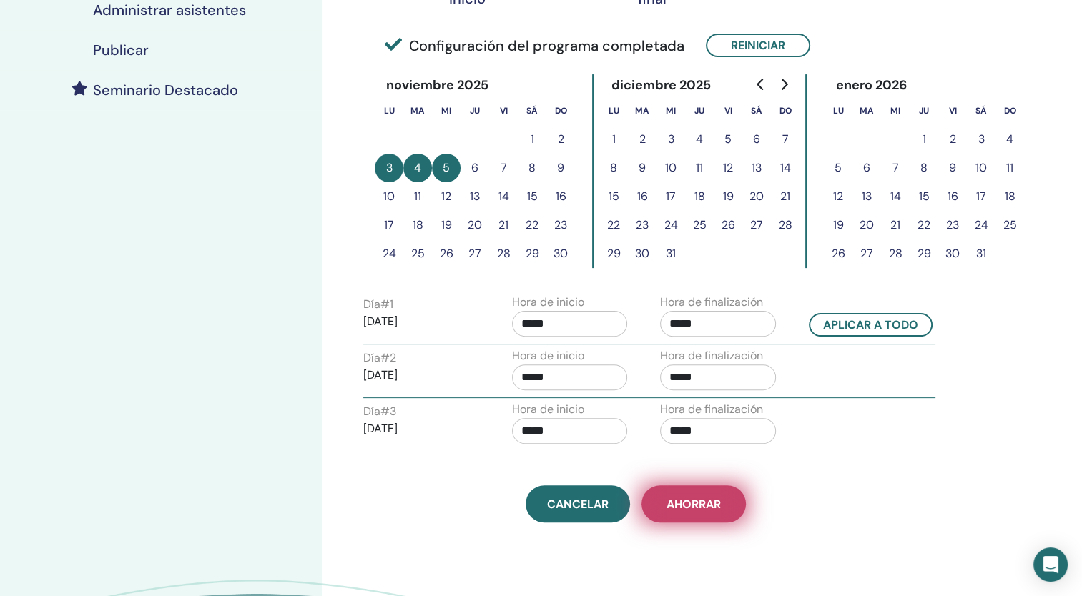
click at [676, 513] on button "Ahorrar" at bounding box center [693, 503] width 104 height 37
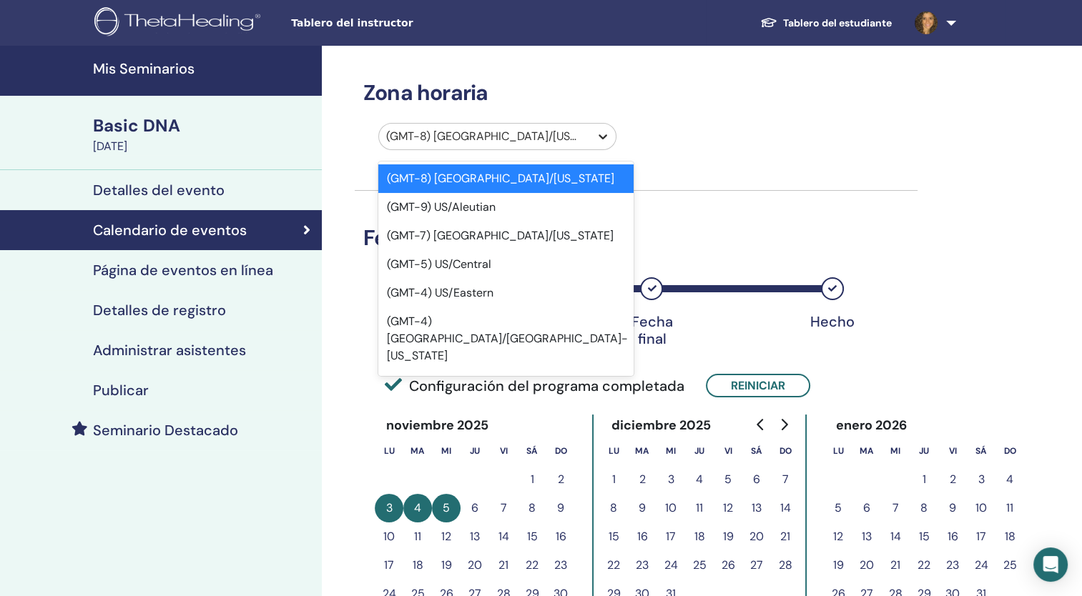
click at [603, 132] on icon at bounding box center [603, 136] width 14 height 14
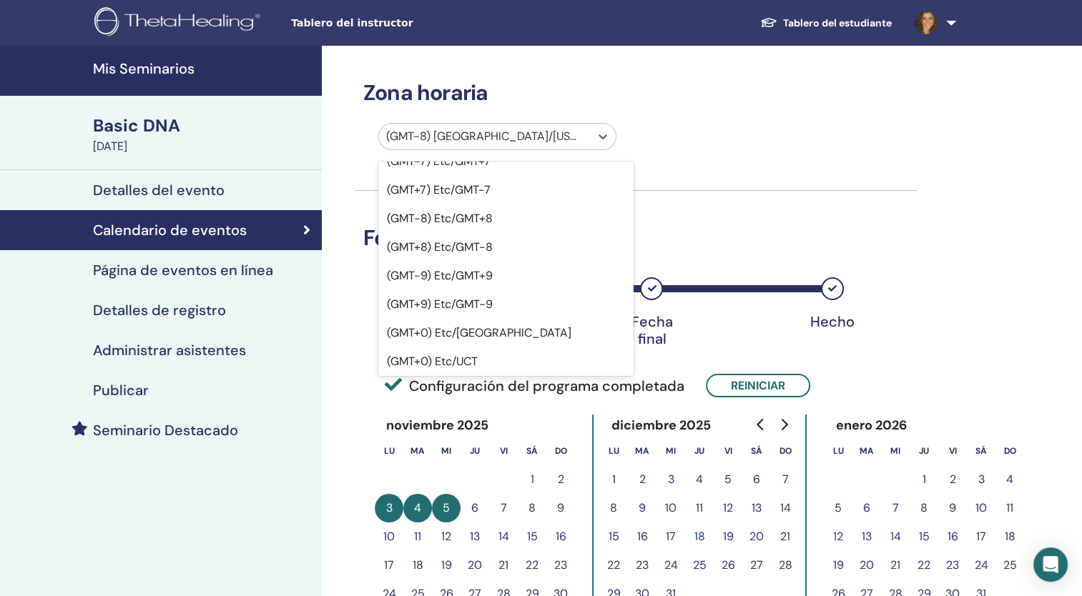
scroll to position [1125, 0]
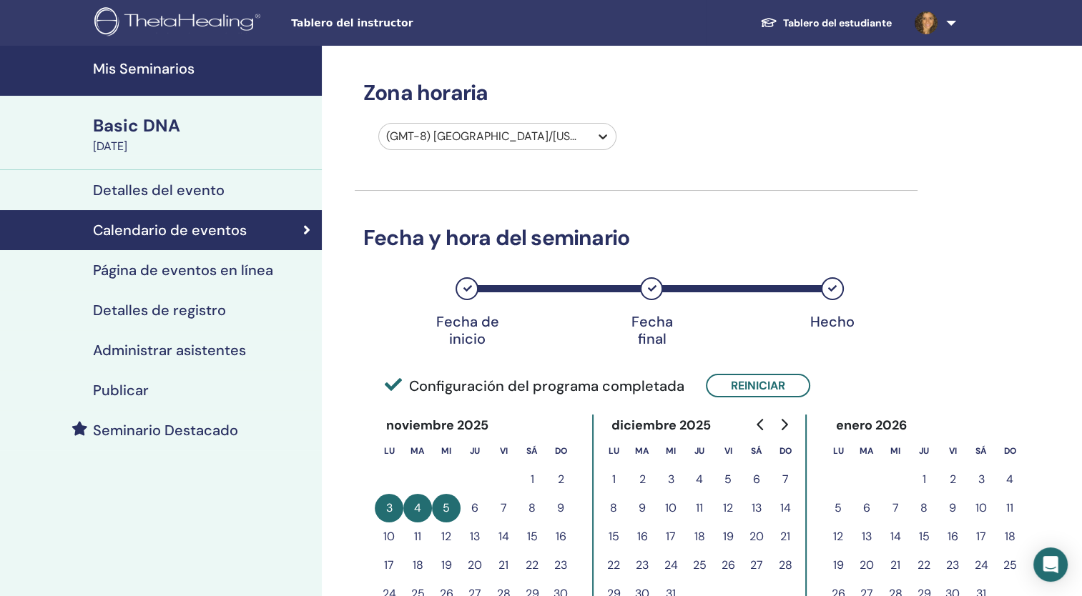
click at [603, 130] on icon at bounding box center [603, 136] width 14 height 14
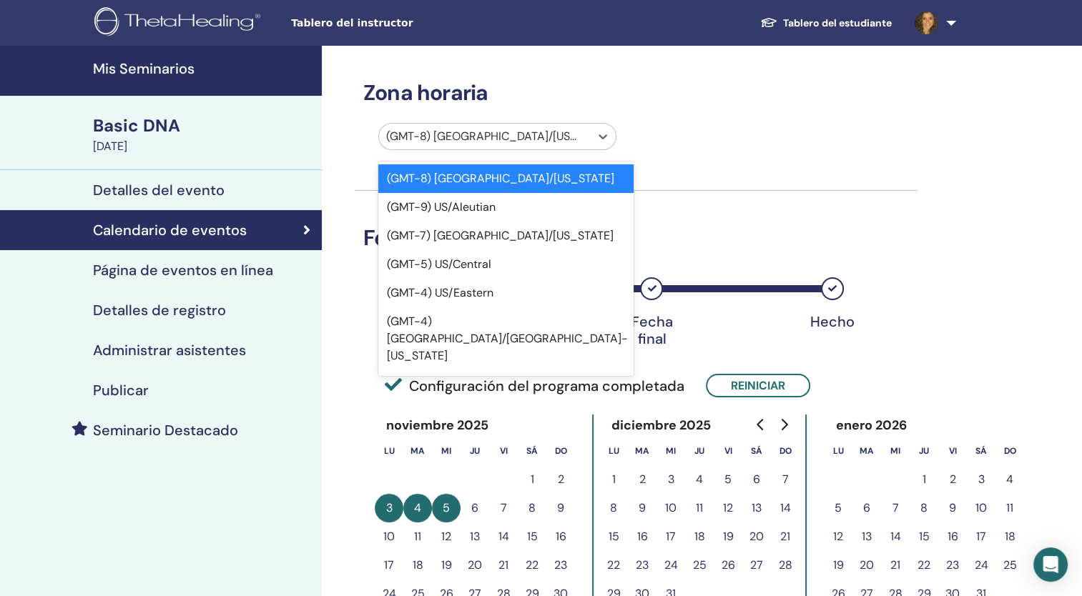
click at [532, 128] on div at bounding box center [484, 137] width 197 height 20
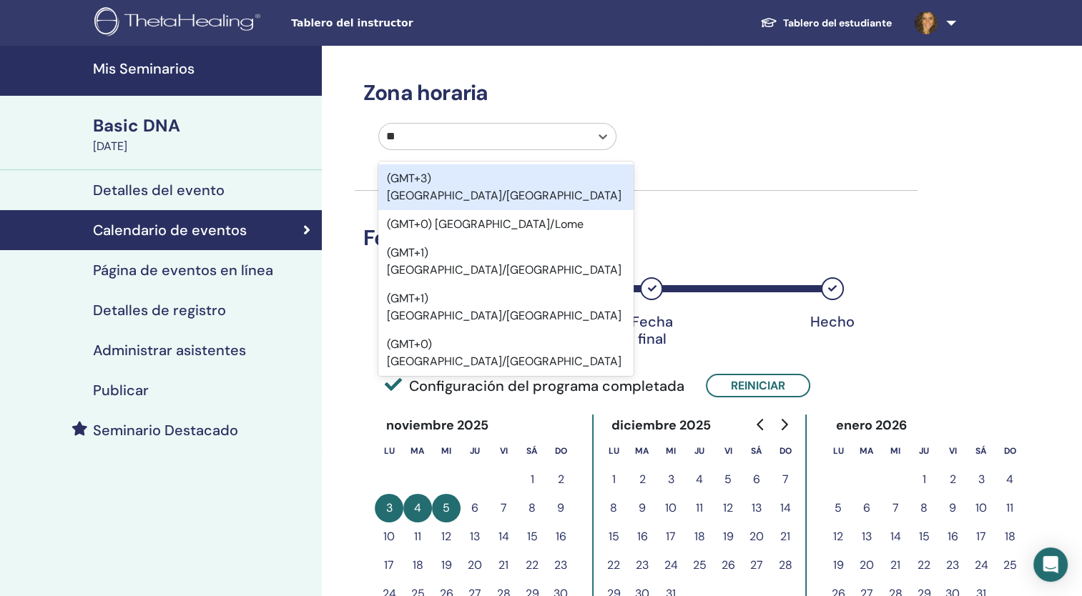
type input "***"
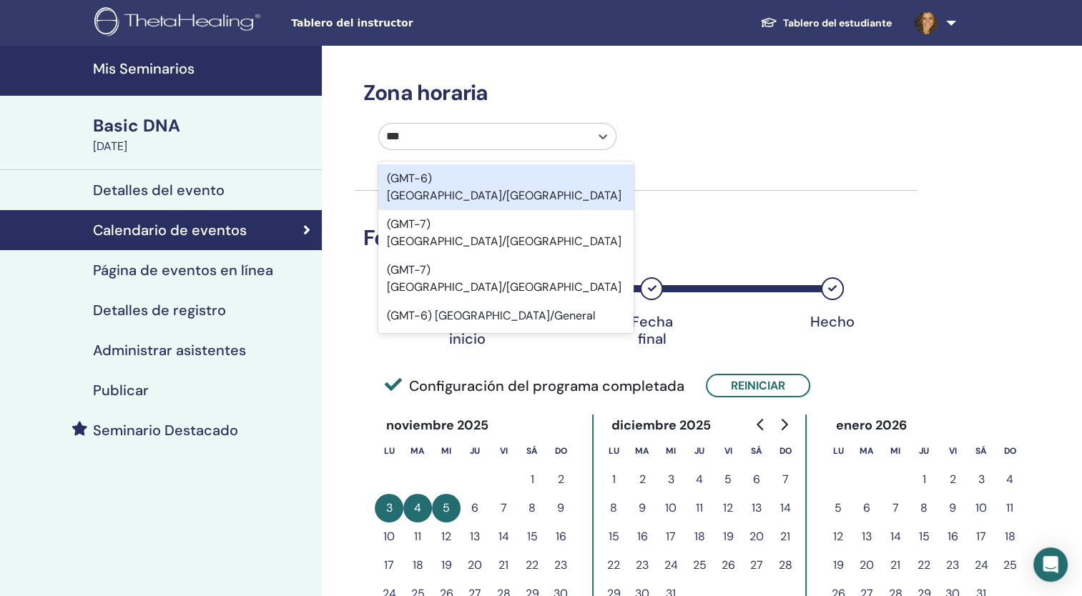
click at [543, 179] on div "(GMT-6) America/Mexico City" at bounding box center [505, 187] width 255 height 46
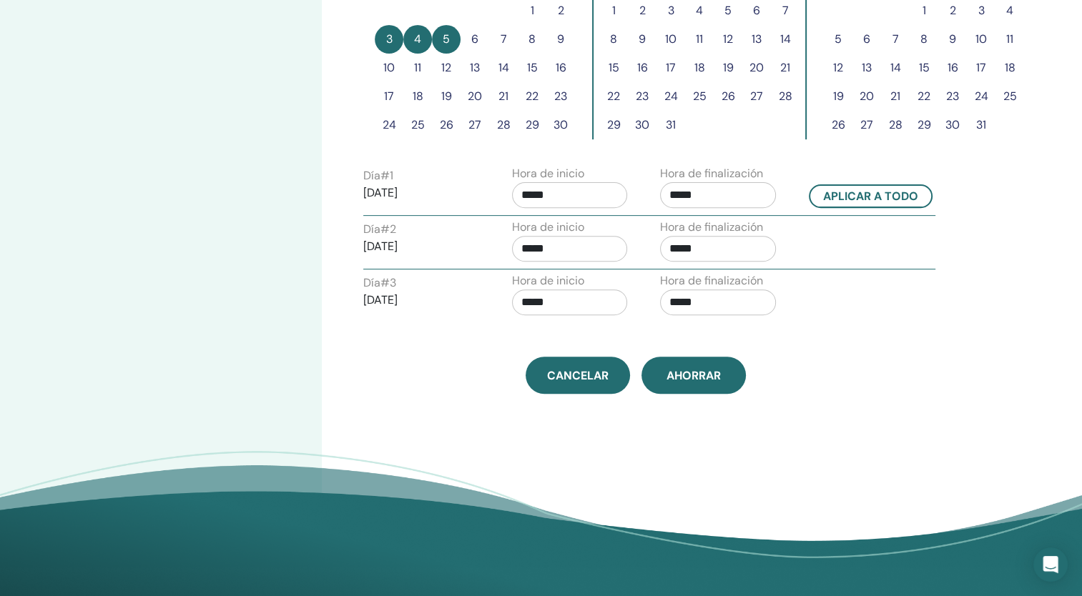
scroll to position [498, 0]
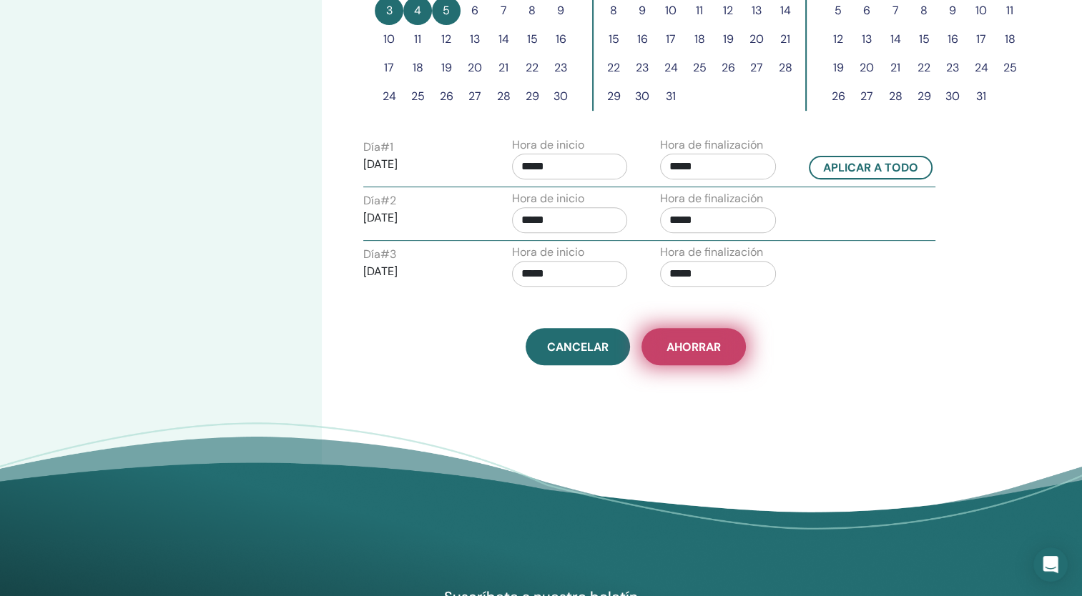
click at [699, 342] on span "Ahorrar" at bounding box center [693, 347] width 54 height 15
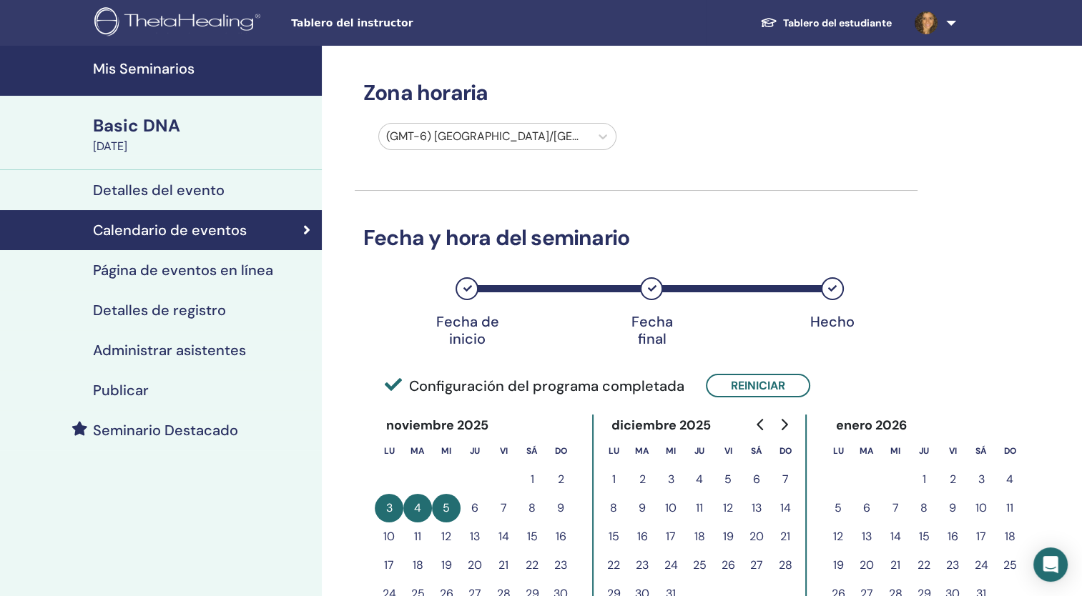
click at [191, 192] on h4 "Detalles del evento" at bounding box center [159, 190] width 132 height 17
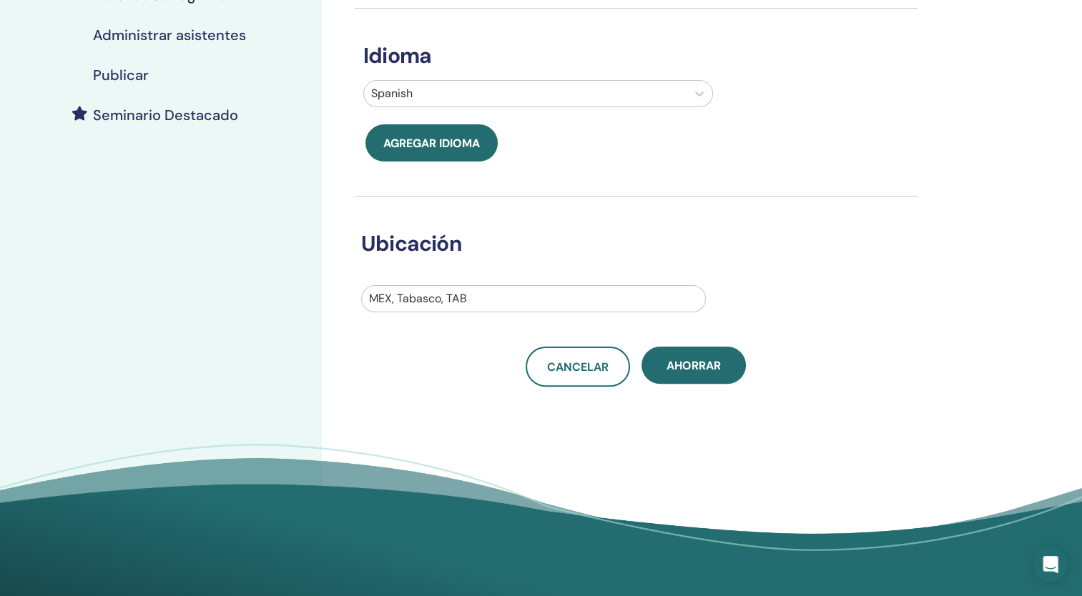
scroll to position [317, 0]
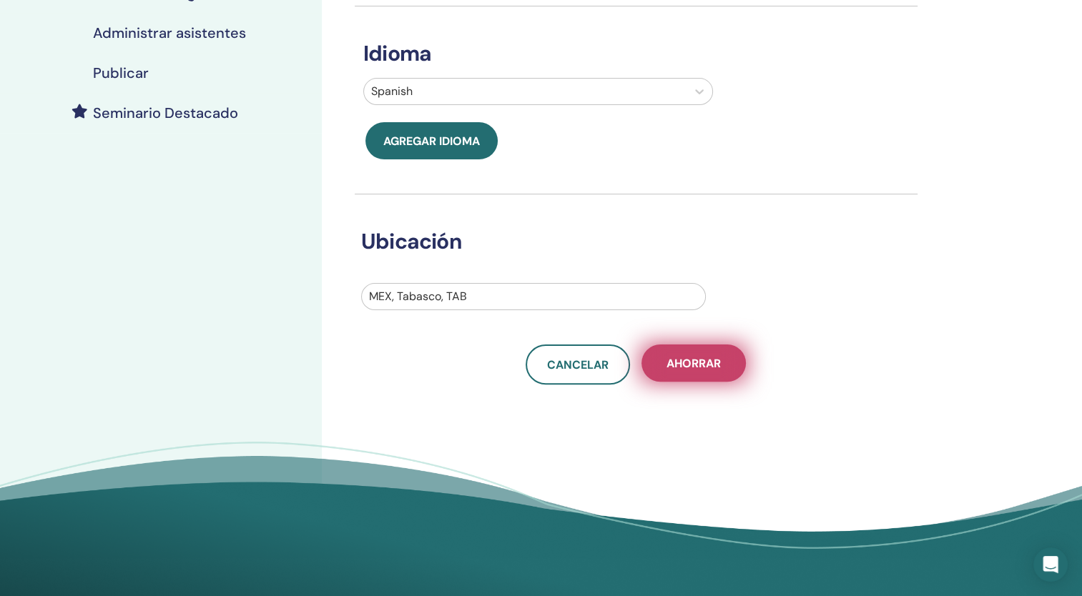
click at [726, 357] on button "Ahorrar" at bounding box center [693, 363] width 104 height 37
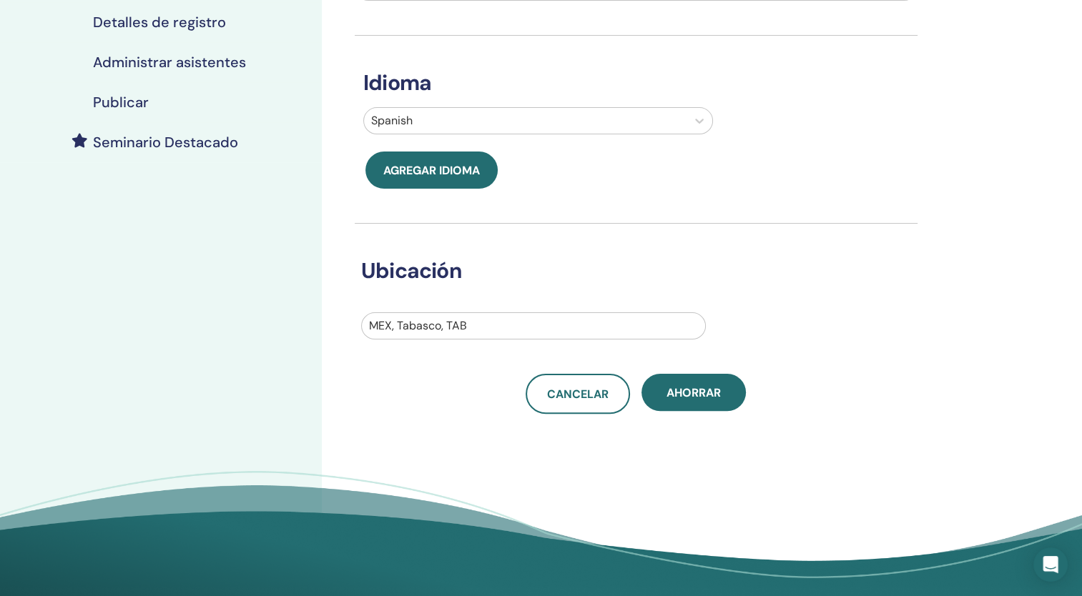
scroll to position [306, 0]
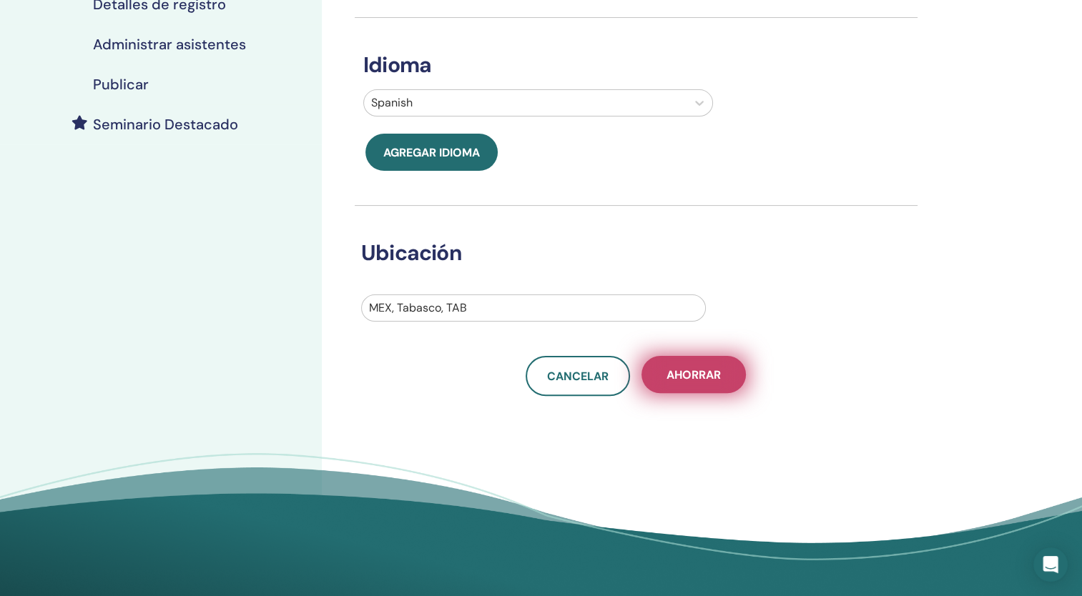
click at [724, 371] on button "Ahorrar" at bounding box center [693, 374] width 104 height 37
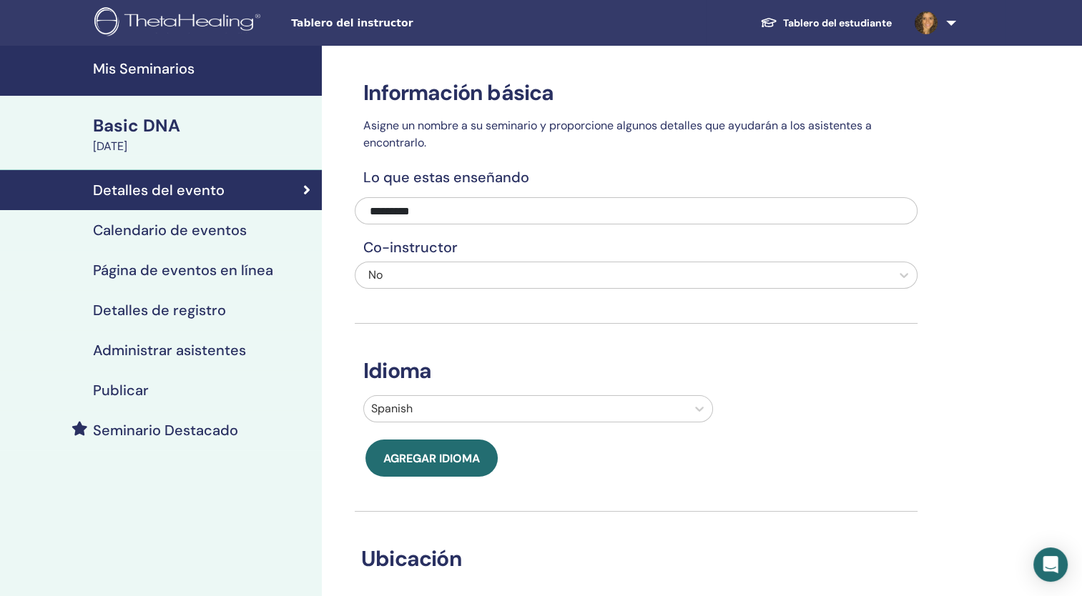
click at [146, 436] on h4 "Seminario Destacado" at bounding box center [165, 430] width 145 height 17
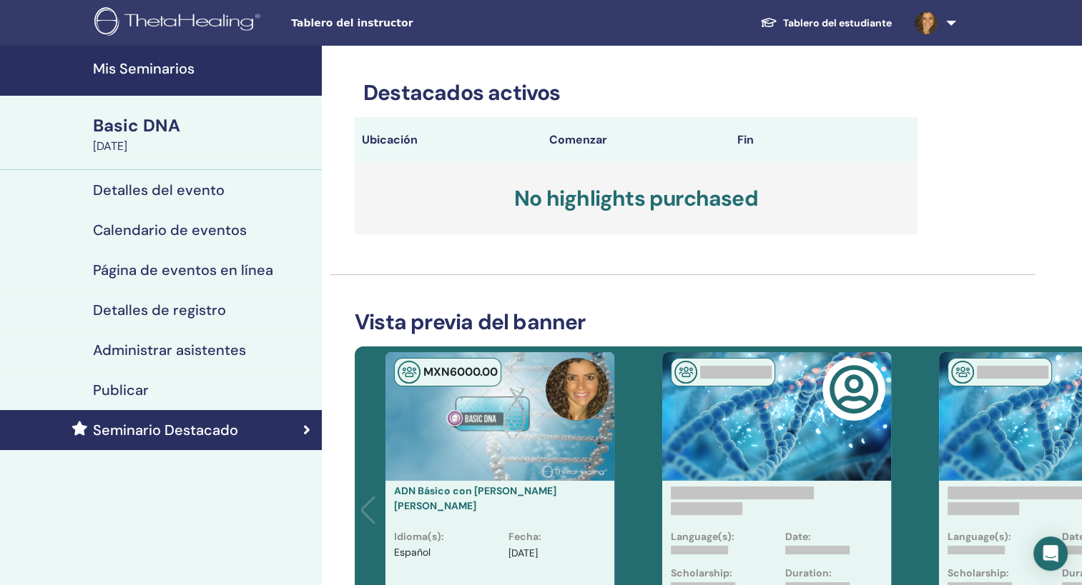
click at [119, 188] on h4 "Detalles del evento" at bounding box center [159, 190] width 132 height 17
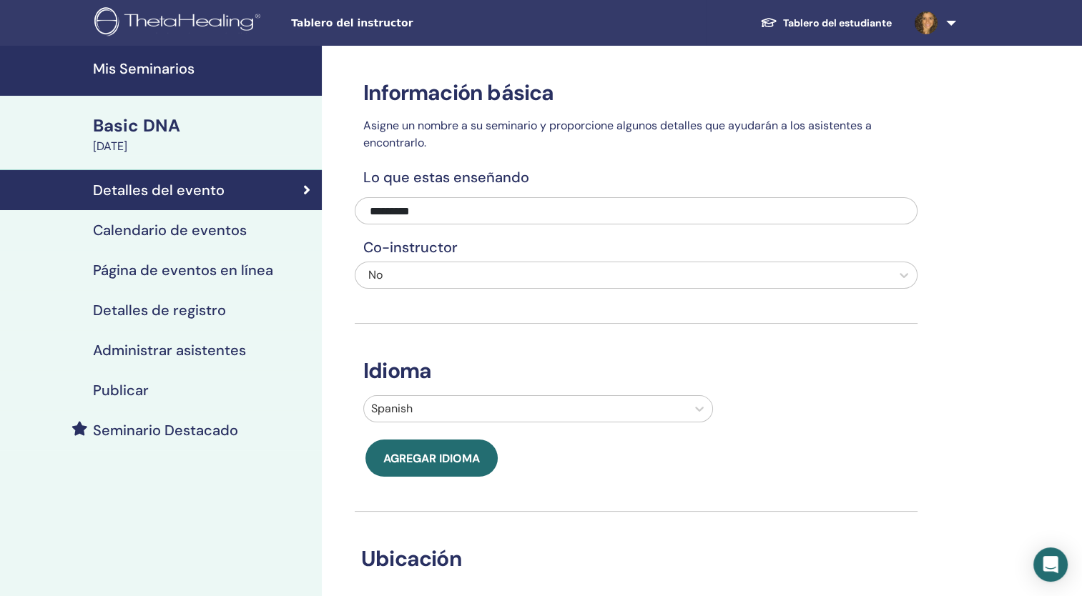
click at [134, 67] on h4 "Mis Seminarios" at bounding box center [203, 68] width 220 height 17
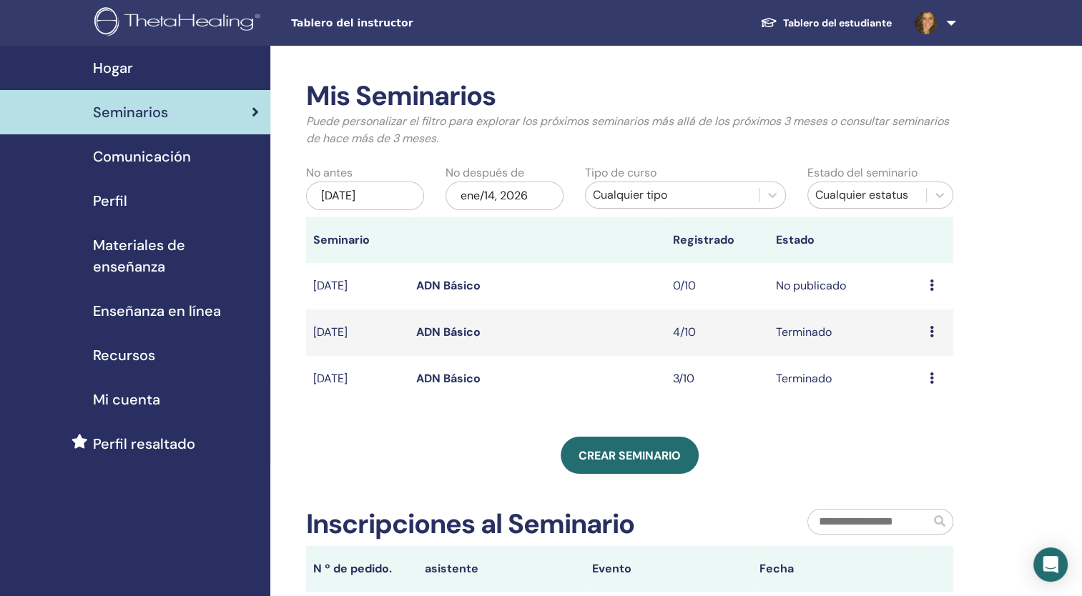
click at [931, 285] on icon at bounding box center [931, 285] width 4 height 11
click at [821, 284] on td "No publicado" at bounding box center [845, 286] width 154 height 46
click at [435, 285] on link "ADN Básico" at bounding box center [448, 285] width 64 height 15
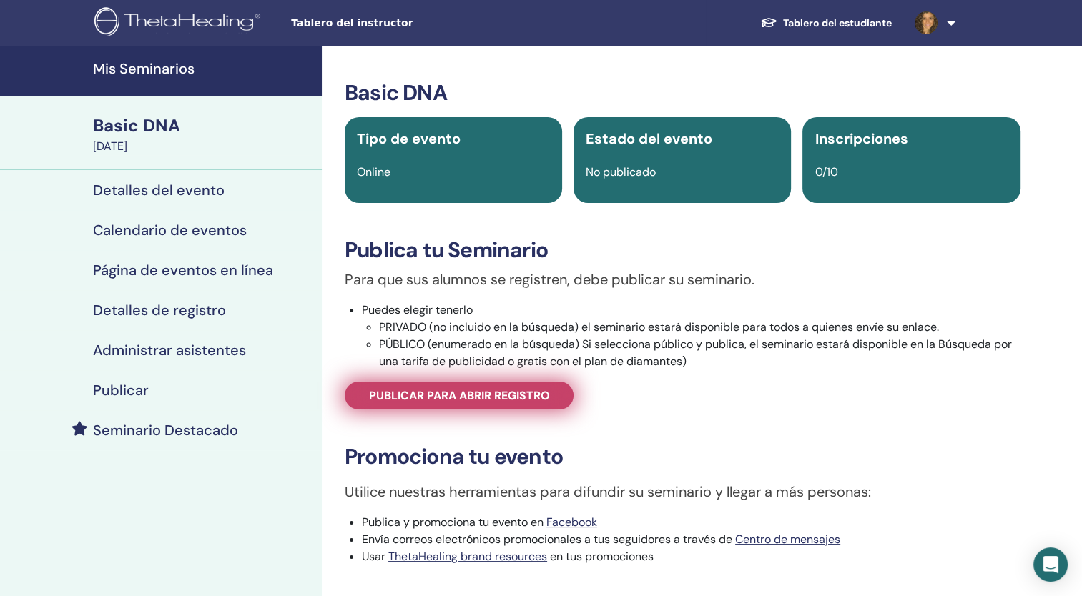
click at [448, 400] on span "Publicar para abrir registro" at bounding box center [459, 395] width 181 height 15
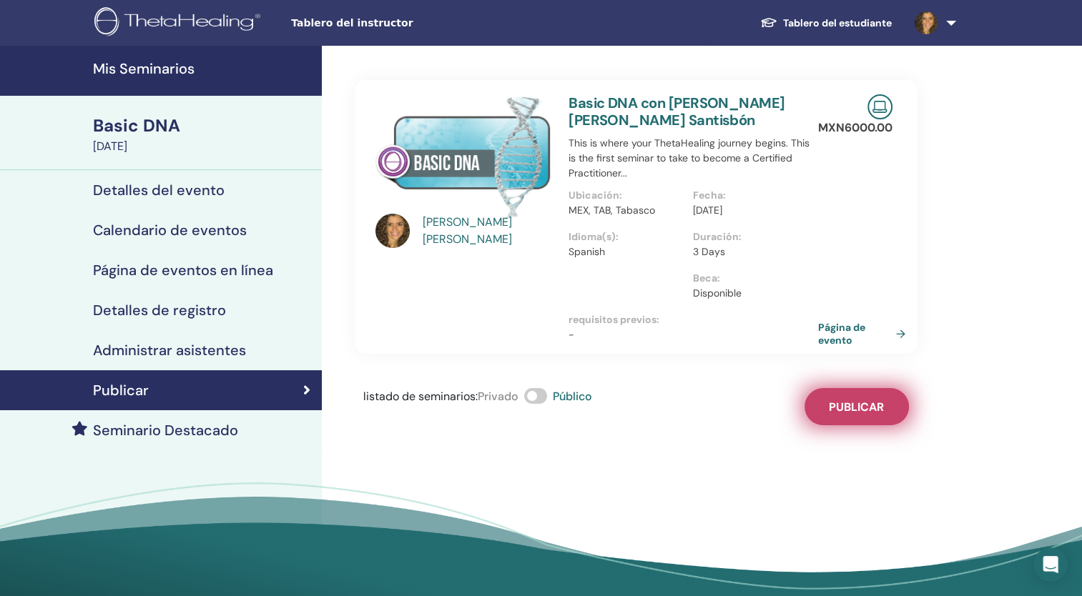
click at [829, 400] on span "Publicar" at bounding box center [856, 407] width 55 height 15
click at [893, 338] on link "Página de evento" at bounding box center [866, 334] width 93 height 26
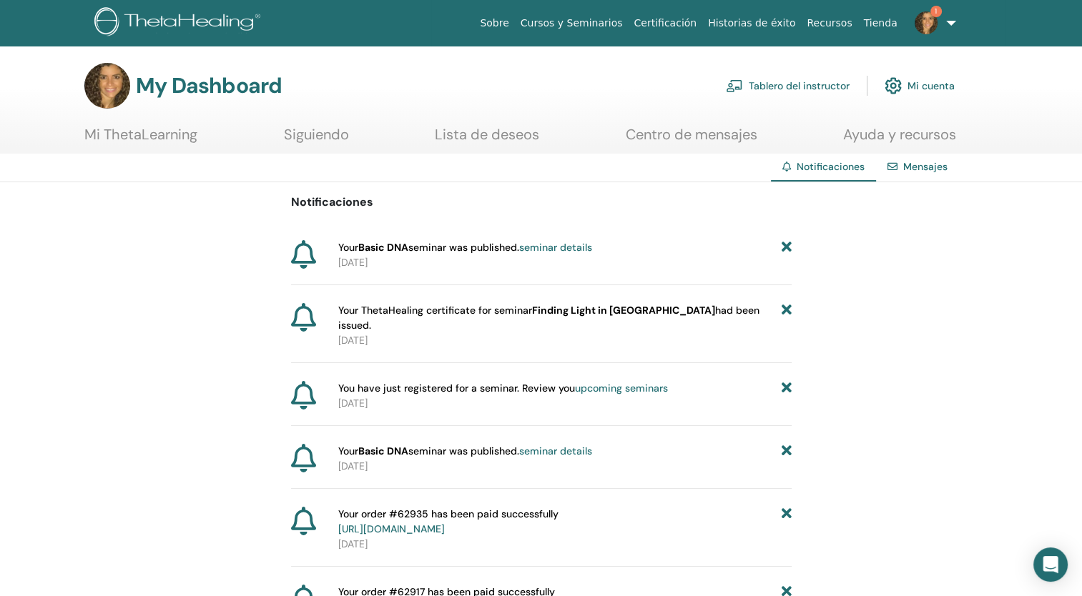
click at [578, 244] on link "seminar details" at bounding box center [555, 247] width 73 height 13
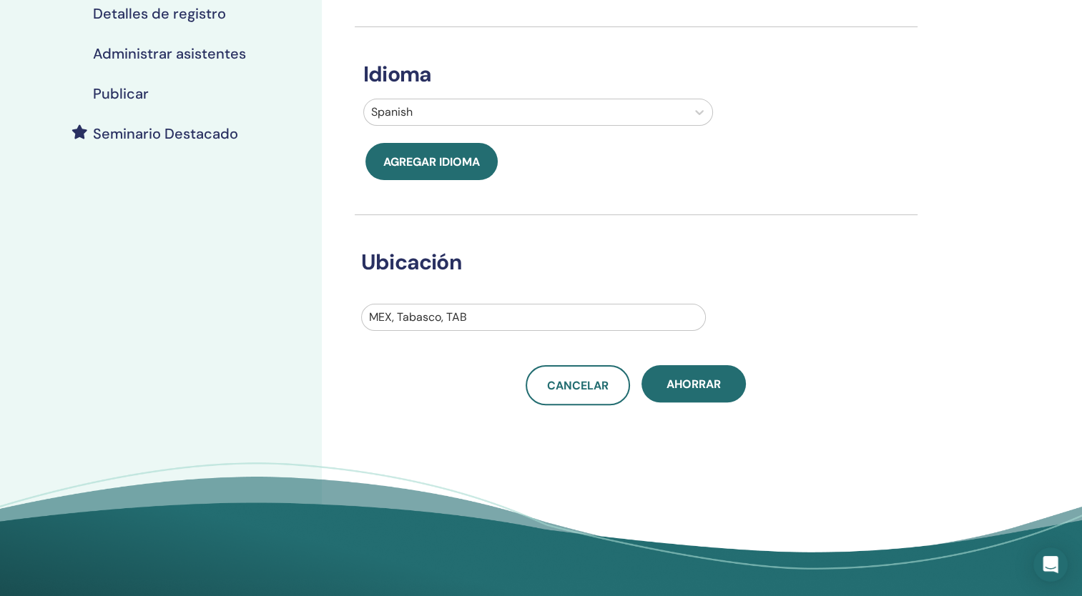
scroll to position [299, 0]
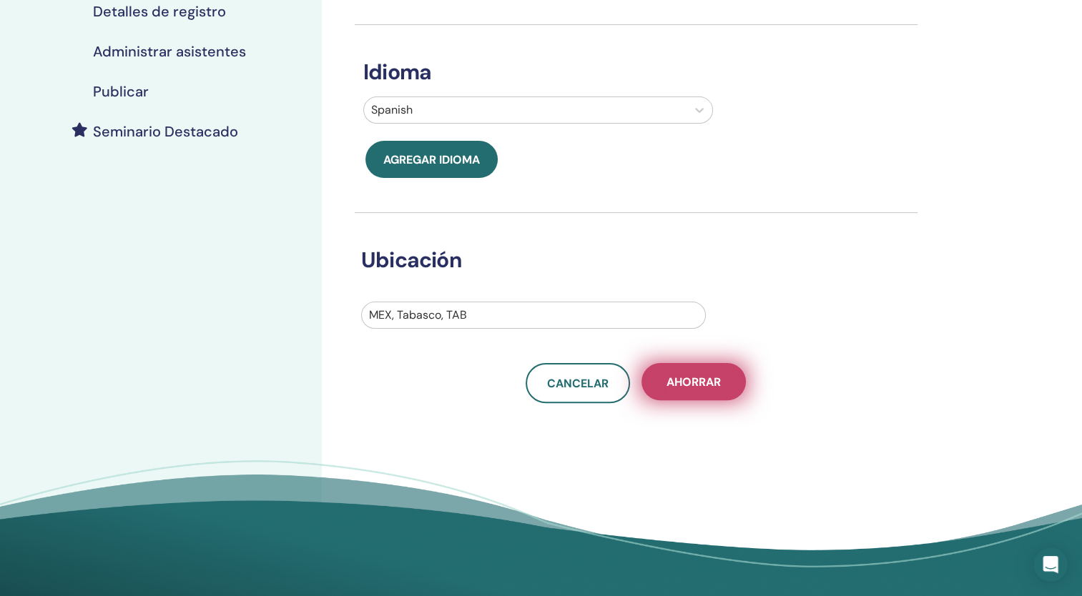
click at [698, 379] on span "Ahorrar" at bounding box center [693, 382] width 54 height 15
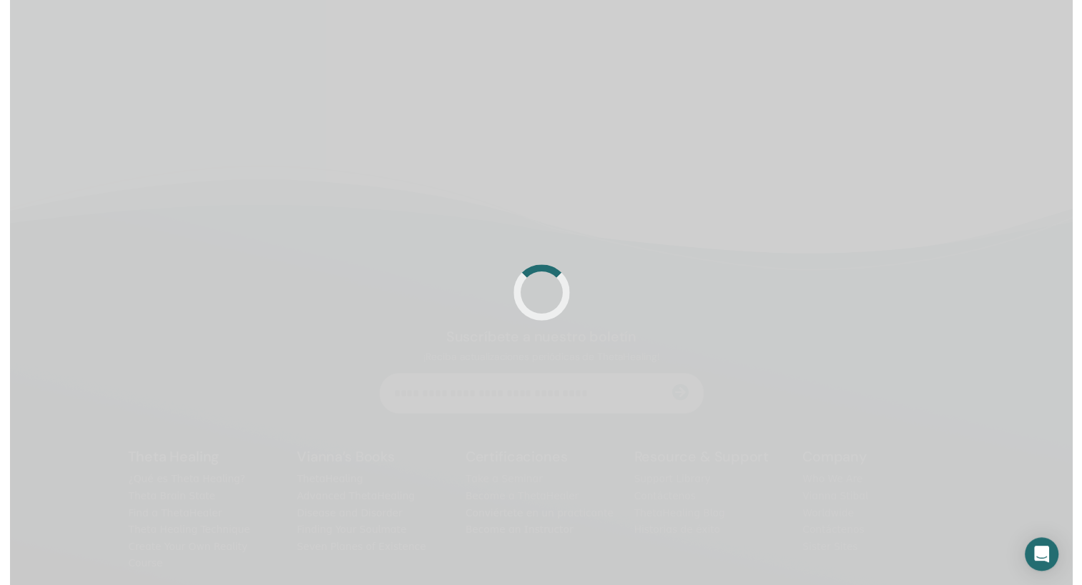
scroll to position [299, 0]
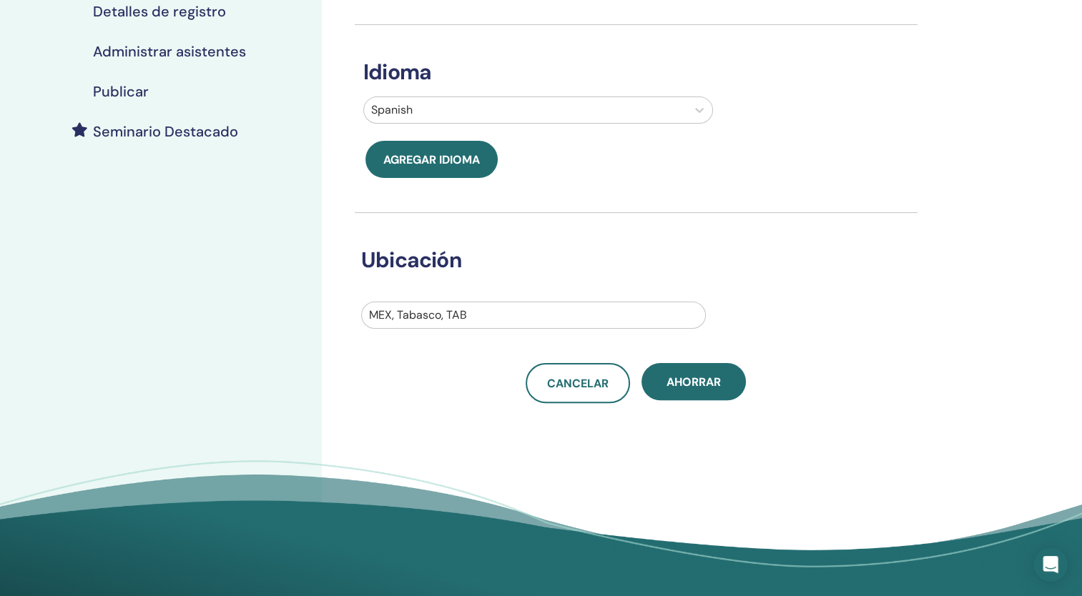
click at [186, 136] on h4 "Seminario Destacado" at bounding box center [165, 131] width 145 height 17
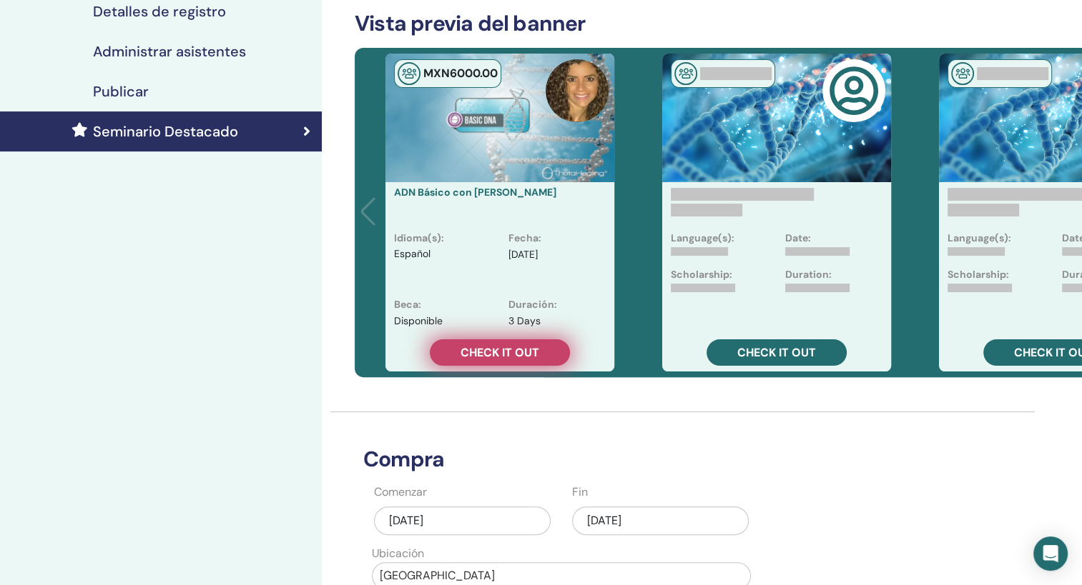
click at [524, 347] on span "Check it out" at bounding box center [499, 352] width 79 height 15
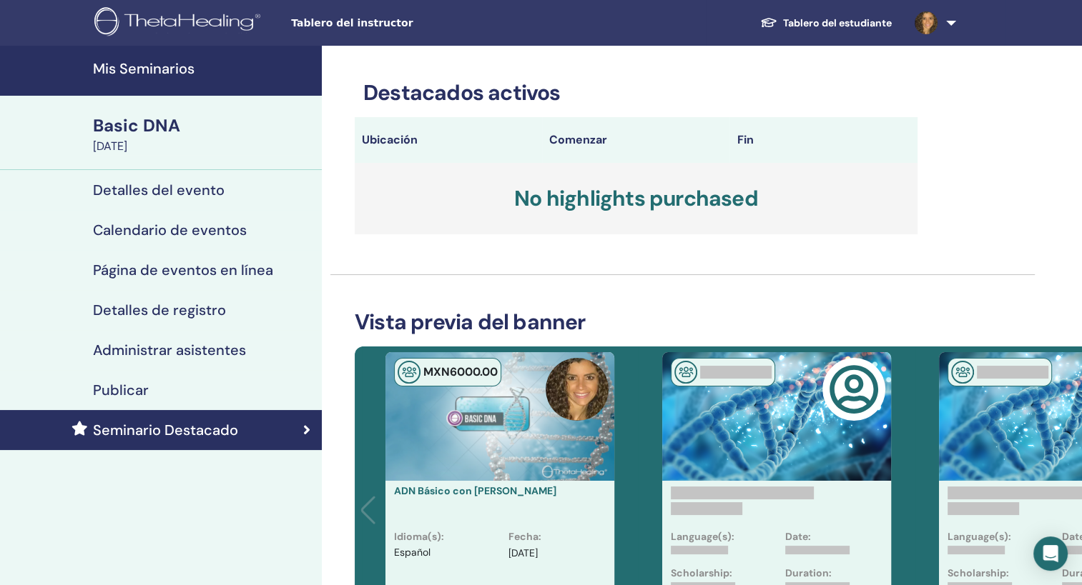
click at [109, 192] on h4 "Detalles del evento" at bounding box center [159, 190] width 132 height 17
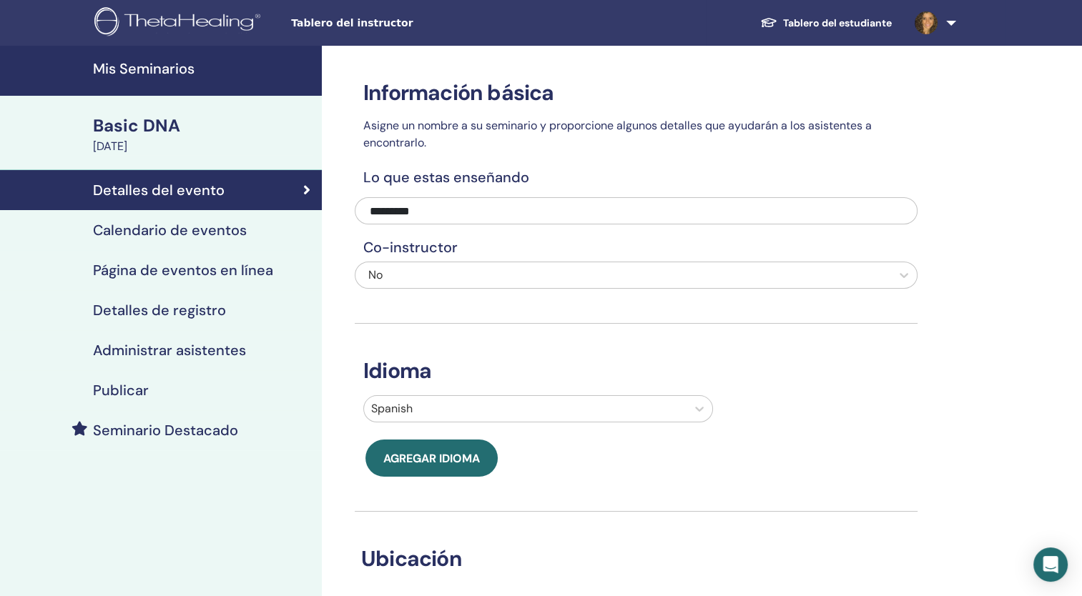
click at [151, 232] on h4 "Calendario de eventos" at bounding box center [170, 230] width 154 height 17
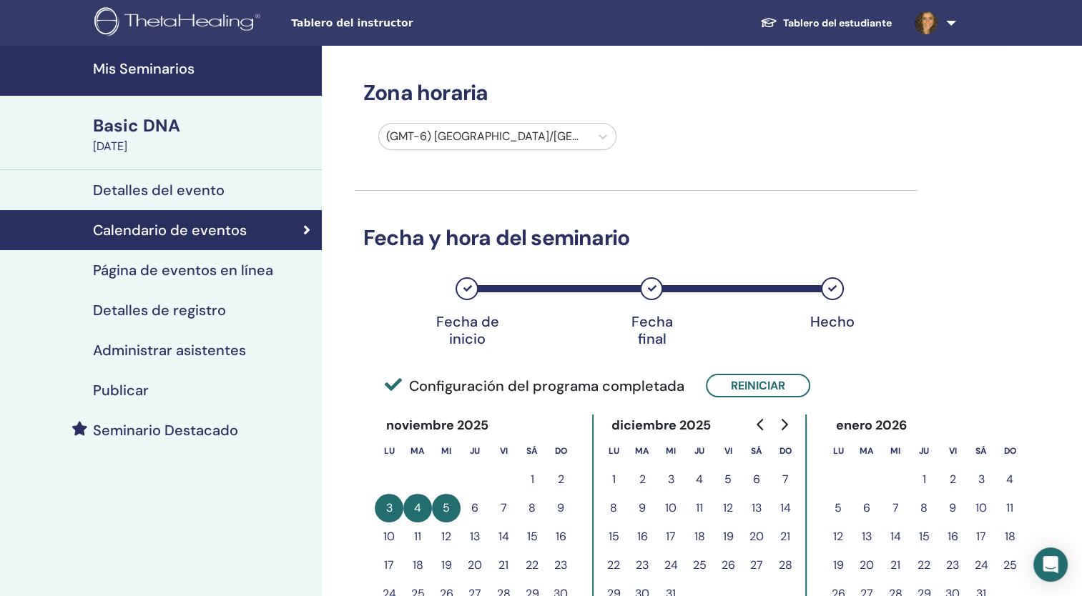
click at [144, 138] on div "[DATE]" at bounding box center [203, 146] width 220 height 17
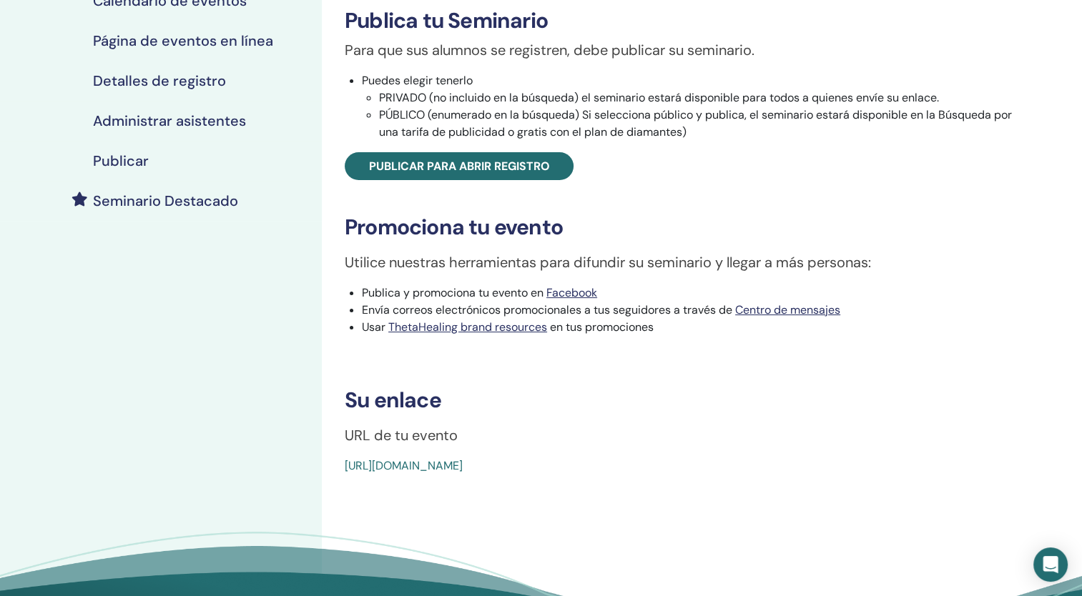
scroll to position [234, 0]
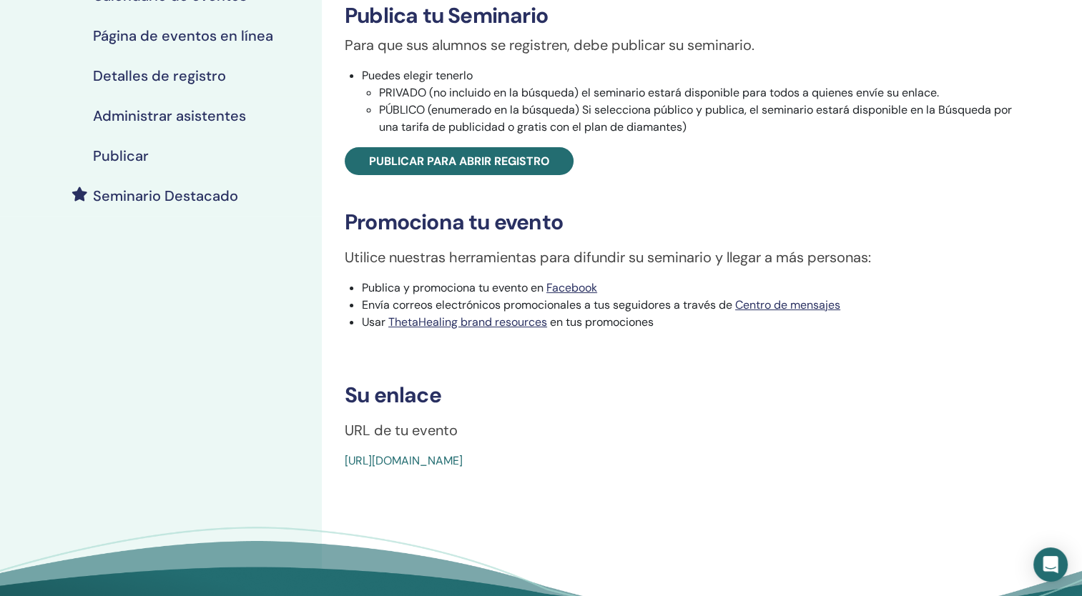
click at [342, 462] on div "Basic DNA Tipo de evento Online Estado del evento Activo Publicado Inscripcione…" at bounding box center [682, 158] width 704 height 624
drag, startPoint x: 342, startPoint y: 462, endPoint x: 658, endPoint y: 473, distance: 316.2
click at [658, 473] on div "Basic DNA Tipo de evento Online Estado del evento Activo Publicado Inscripcione…" at bounding box center [682, 240] width 721 height 859
